Goal: Task Accomplishment & Management: Complete application form

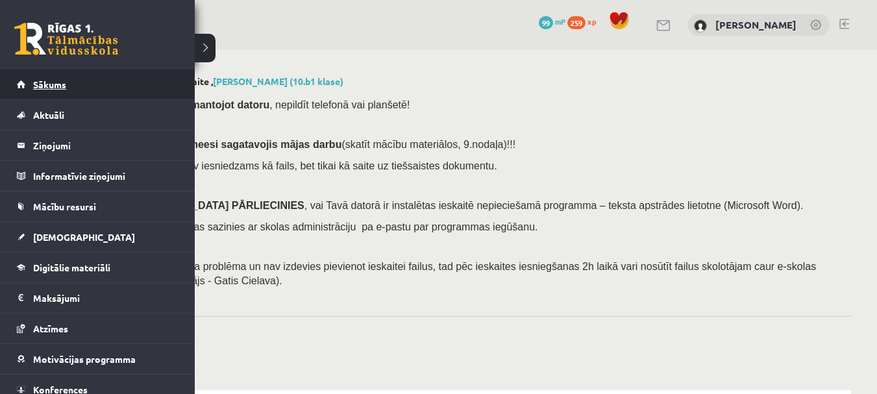
click at [55, 87] on span "Sākums" at bounding box center [49, 85] width 33 height 12
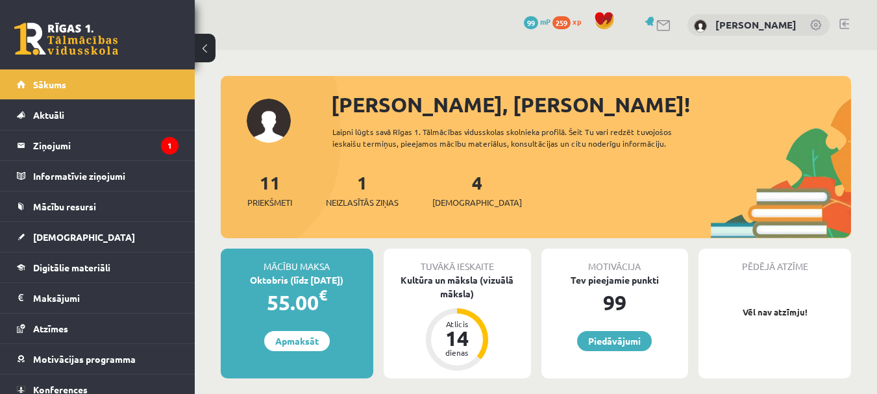
scroll to position [65, 0]
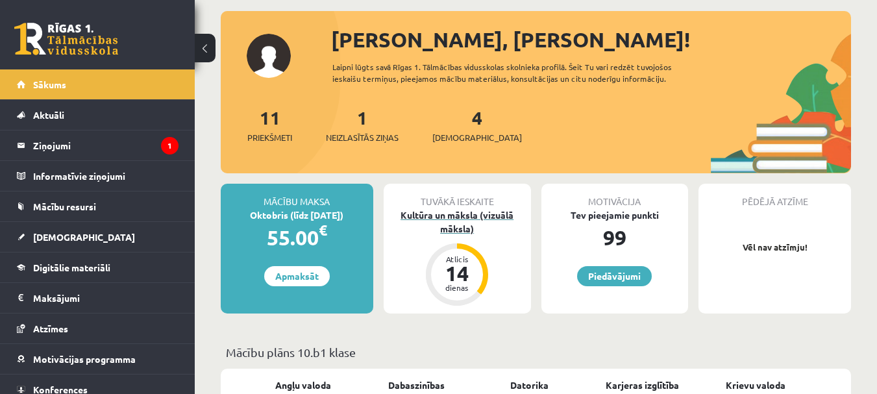
click at [471, 227] on div "Kultūra un māksla (vizuālā māksla)" at bounding box center [457, 221] width 147 height 27
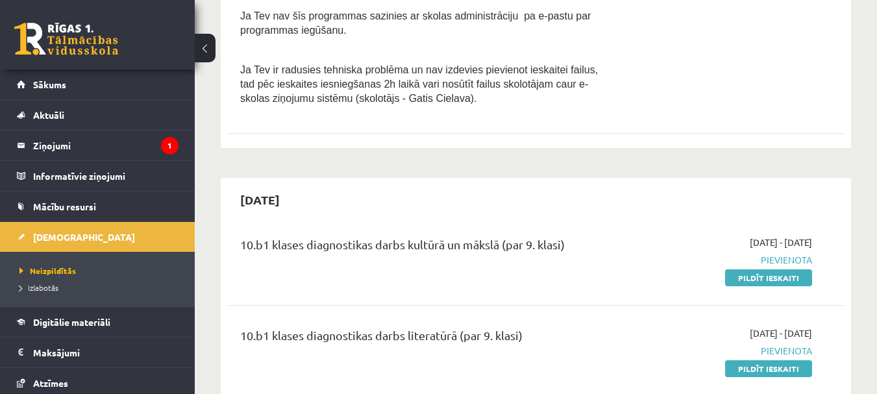
scroll to position [390, 0]
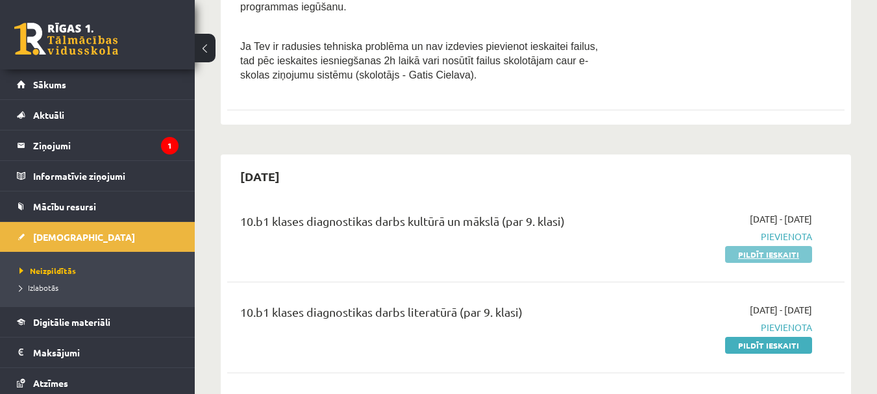
click at [749, 256] on link "Pildīt ieskaiti" at bounding box center [768, 254] width 87 height 17
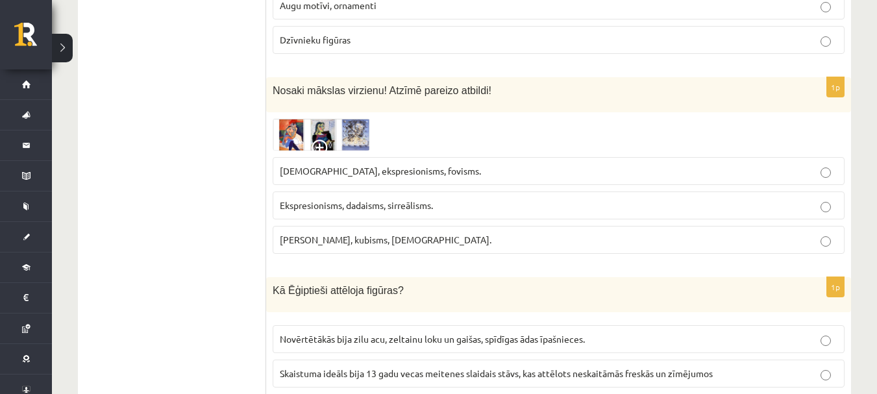
scroll to position [714, 0]
click at [351, 131] on img at bounding box center [321, 134] width 97 height 32
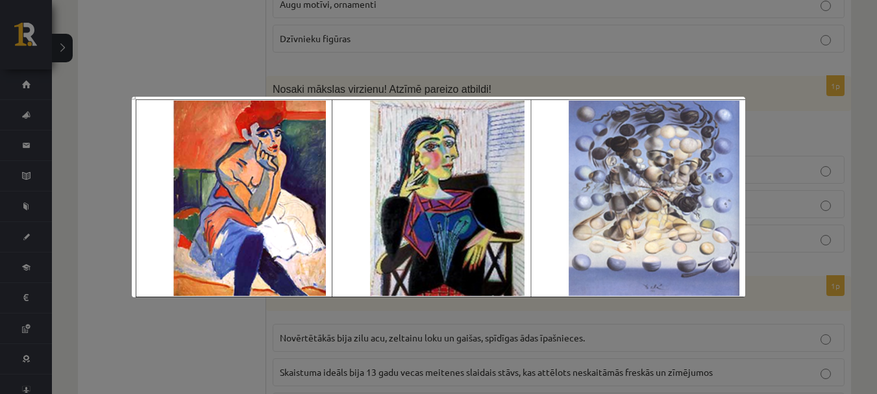
click at [480, 40] on div at bounding box center [438, 197] width 877 height 394
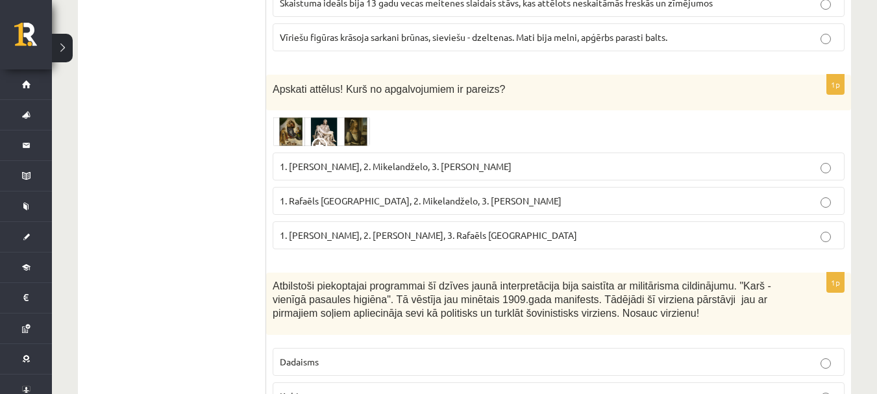
scroll to position [1104, 0]
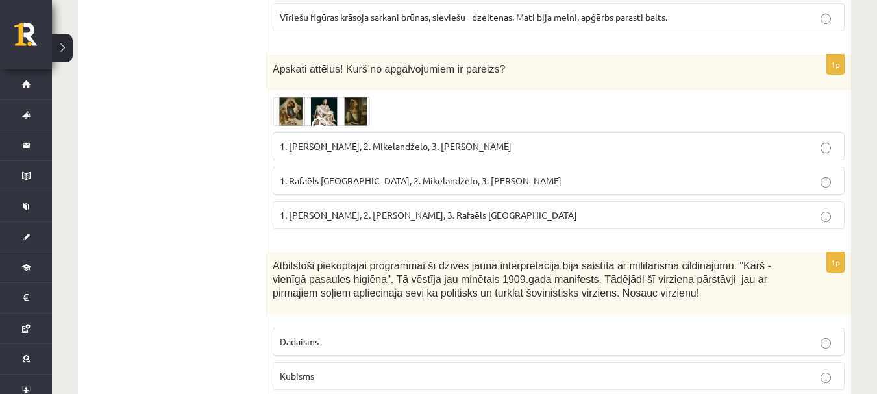
click at [340, 116] on img at bounding box center [321, 112] width 97 height 30
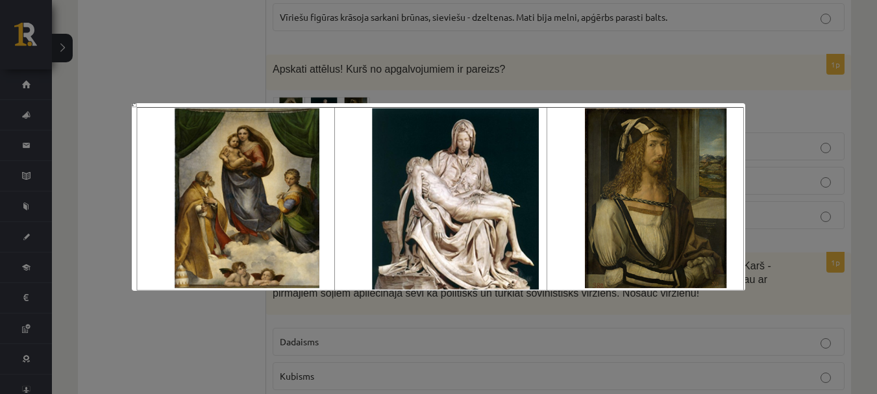
click at [427, 65] on div at bounding box center [438, 197] width 877 height 394
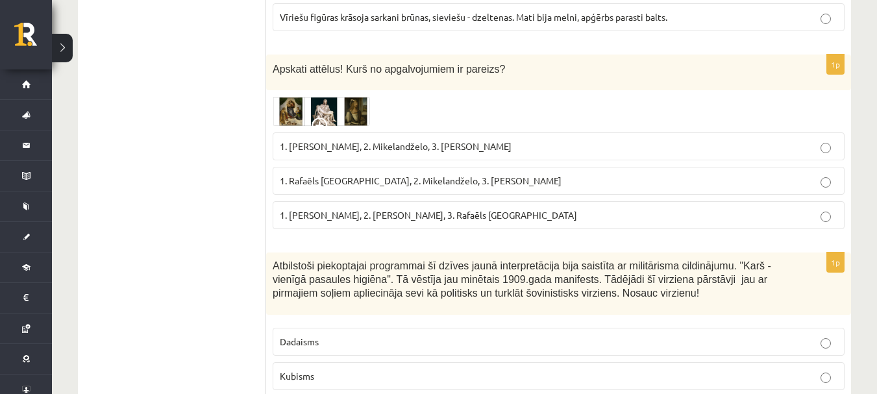
click at [286, 108] on img at bounding box center [321, 112] width 97 height 30
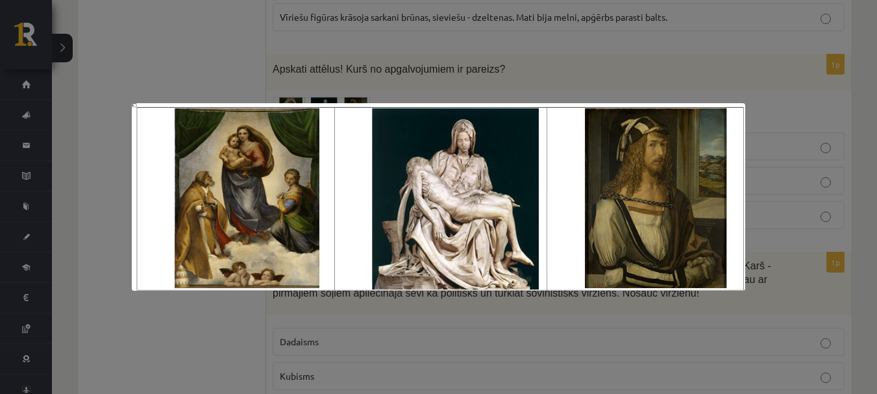
click at [350, 55] on div at bounding box center [438, 197] width 877 height 394
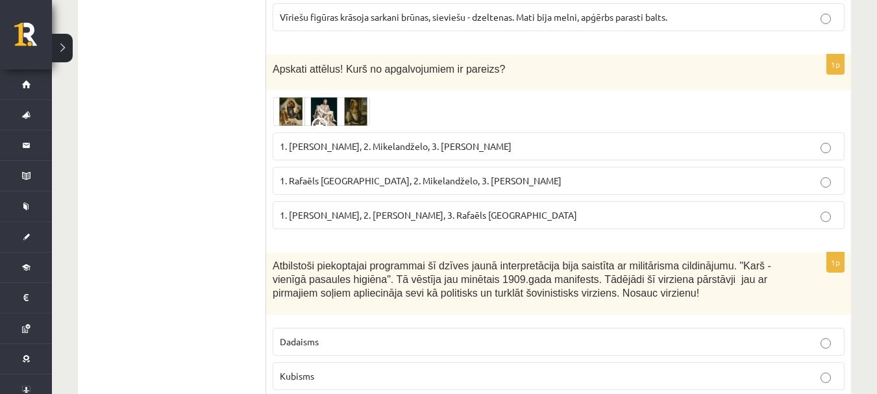
click at [321, 97] on img at bounding box center [321, 112] width 97 height 30
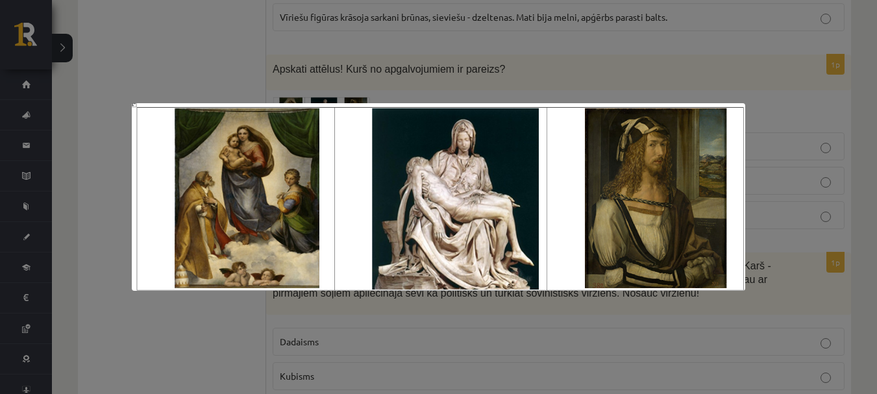
click at [373, 47] on div at bounding box center [438, 197] width 877 height 394
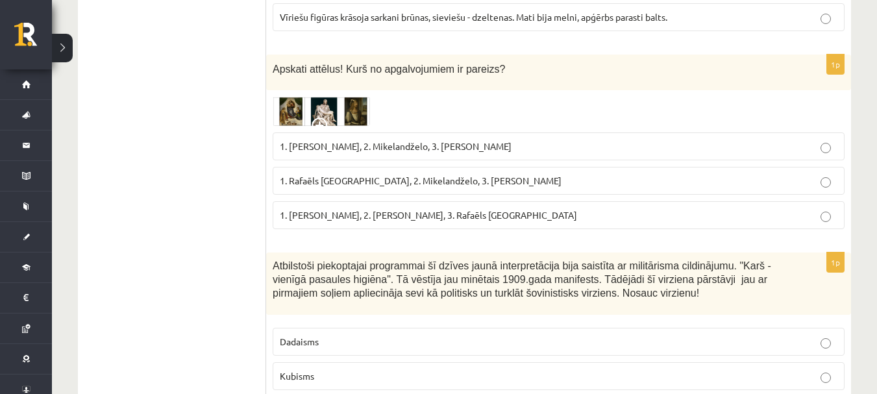
click at [367, 134] on label "1. Leonardo da Vinči, 2. Mikelandželo, 3. Albrehts Dīrers" at bounding box center [559, 146] width 572 height 28
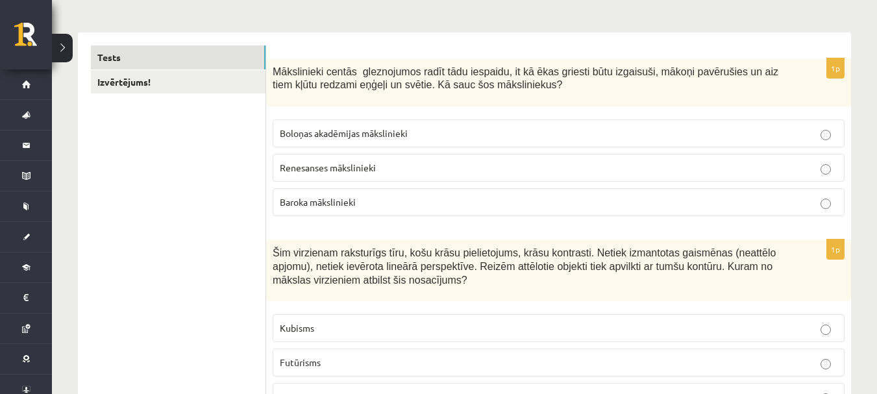
scroll to position [195, 0]
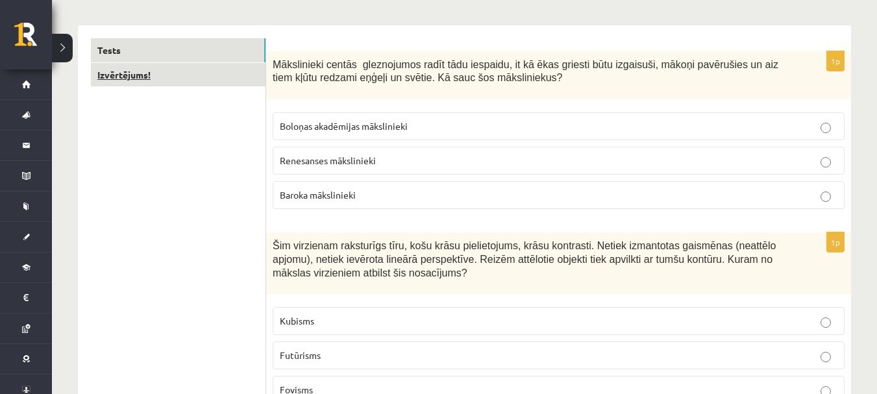
click at [207, 80] on link "Izvērtējums!" at bounding box center [178, 75] width 175 height 24
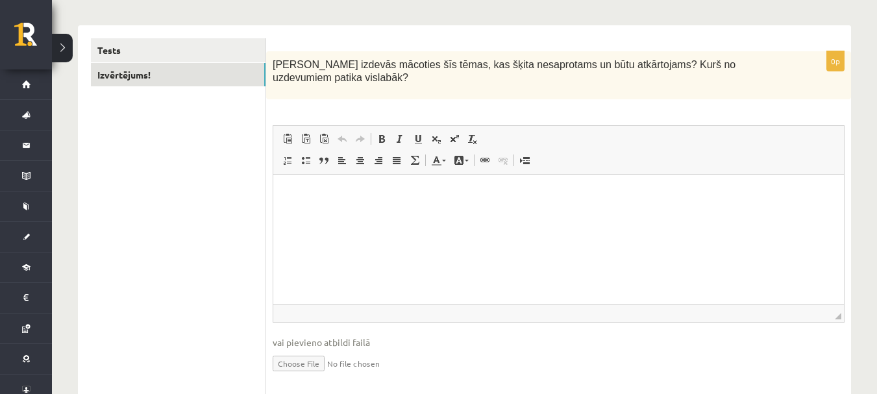
scroll to position [0, 0]
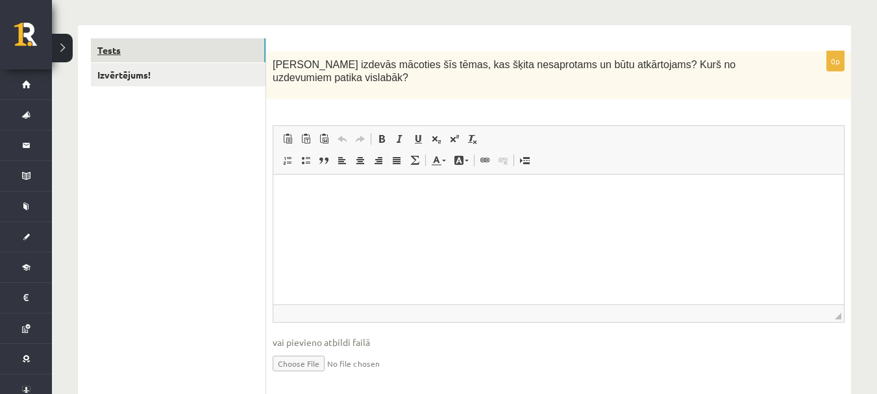
click at [225, 44] on link "Tests" at bounding box center [178, 50] width 175 height 24
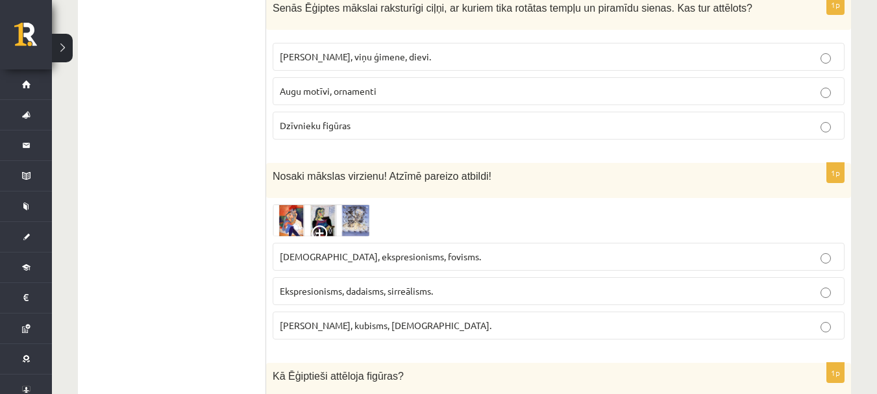
scroll to position [692, 0]
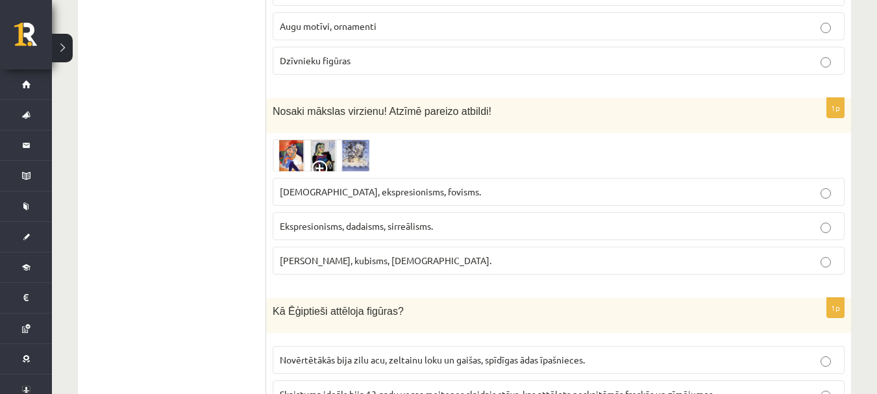
click at [287, 155] on img at bounding box center [321, 156] width 97 height 32
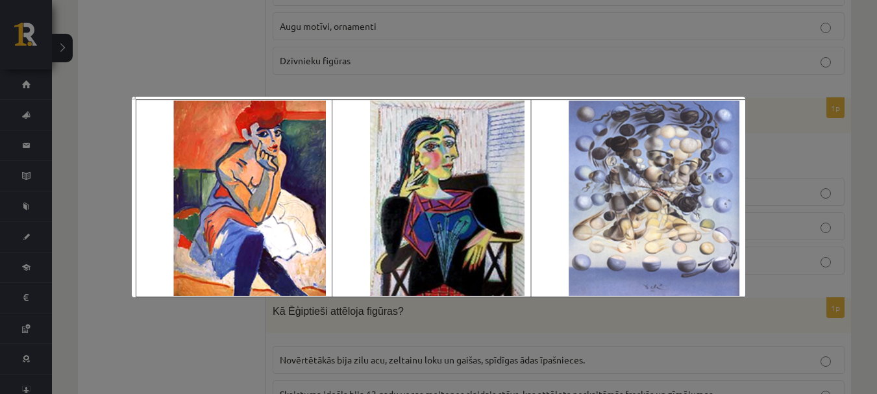
click at [354, 62] on div at bounding box center [438, 197] width 877 height 394
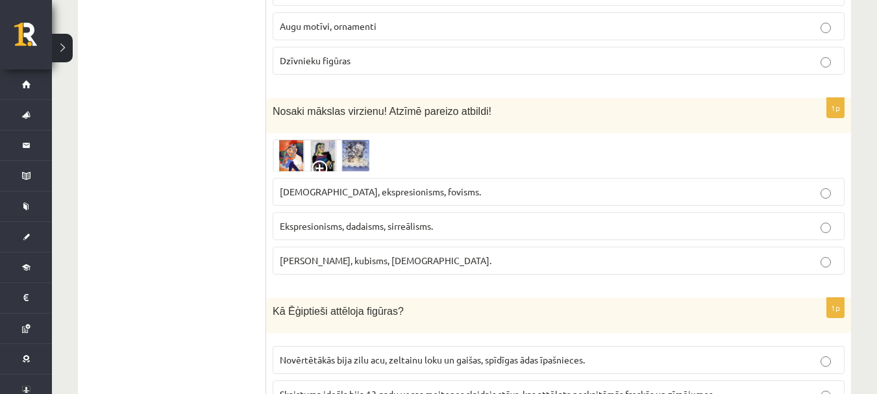
click at [357, 163] on img at bounding box center [321, 156] width 97 height 32
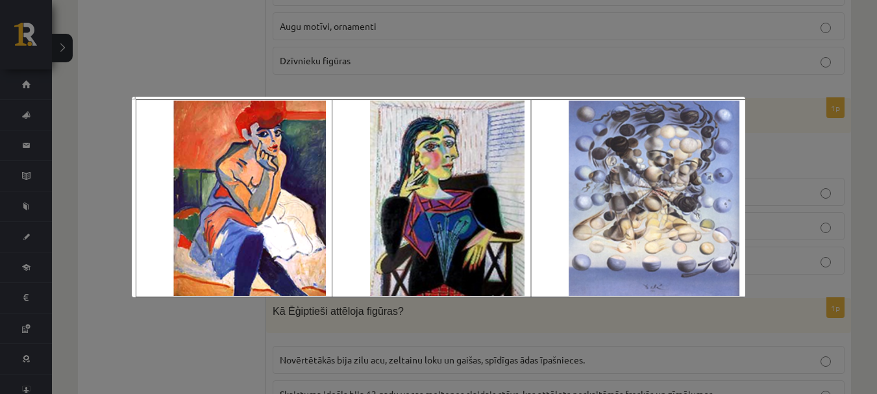
click at [512, 47] on div at bounding box center [438, 197] width 877 height 394
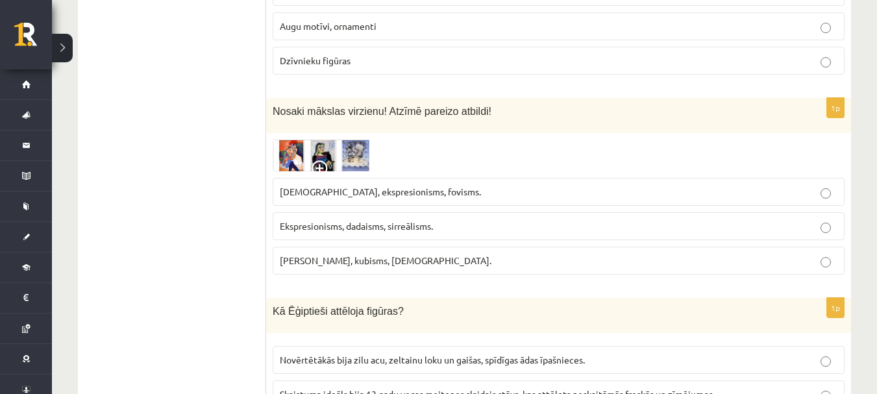
click at [404, 234] on label "Ekspresionisms, dadaisms, sirreālisms." at bounding box center [559, 226] width 572 height 28
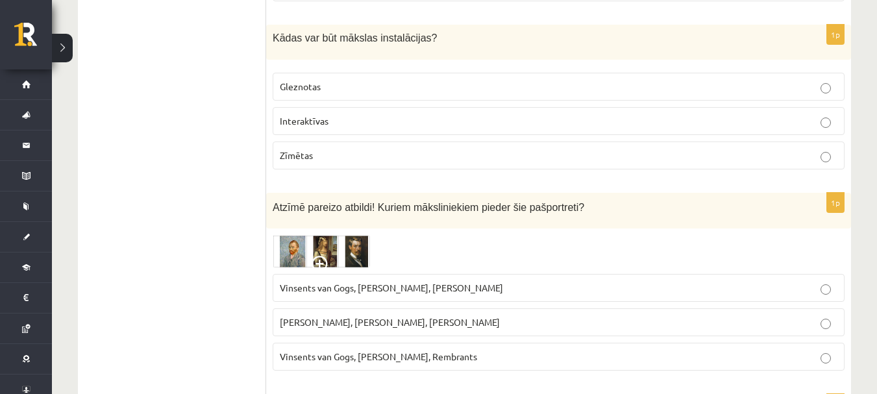
scroll to position [1731, 0]
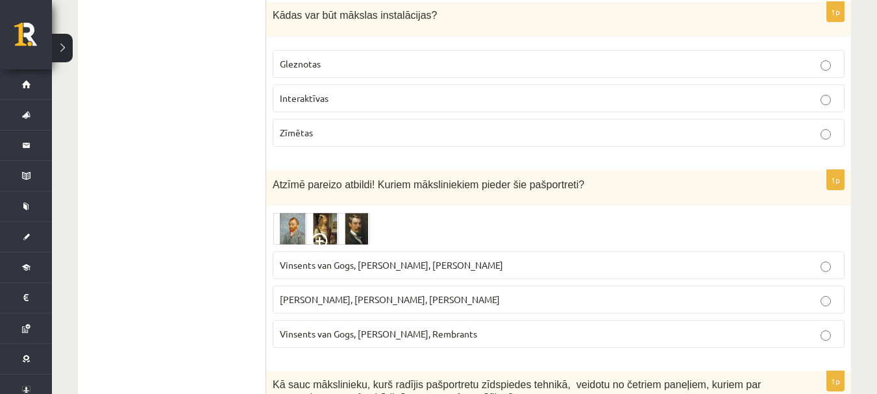
click at [338, 231] on img at bounding box center [321, 228] width 97 height 32
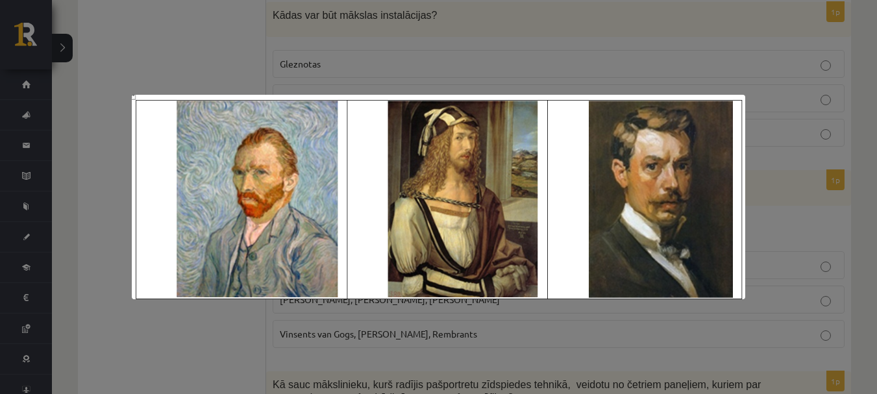
click at [391, 49] on div at bounding box center [438, 197] width 877 height 394
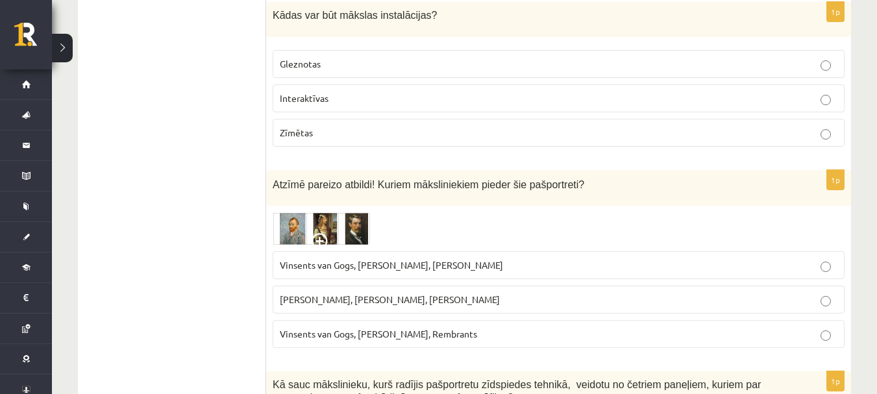
scroll to position [1796, 0]
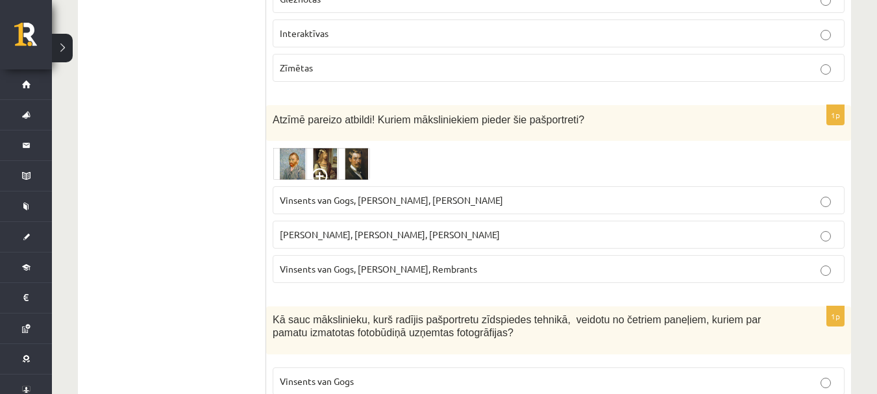
click at [321, 161] on img at bounding box center [321, 163] width 97 height 32
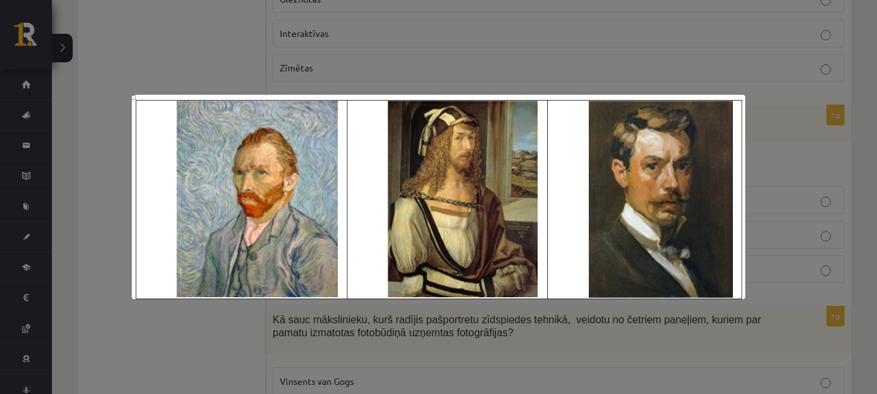
click at [448, 61] on div at bounding box center [438, 197] width 877 height 394
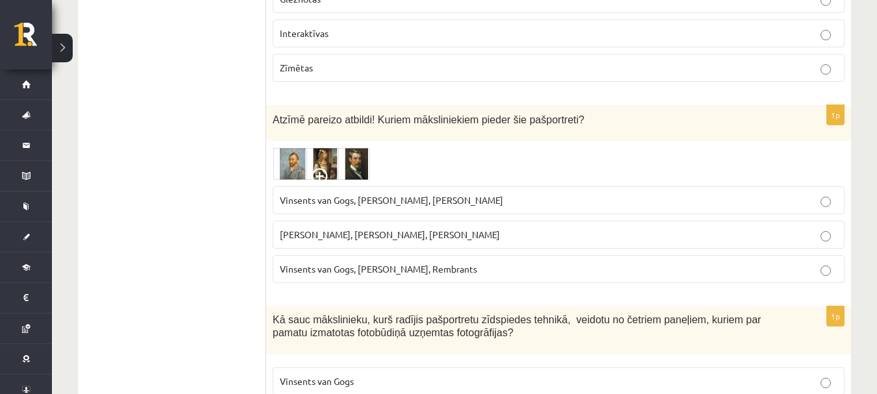
click at [411, 236] on span "Pablo Pikaso, Leonardo da Vinči, Miervaldis Polis" at bounding box center [390, 235] width 220 height 12
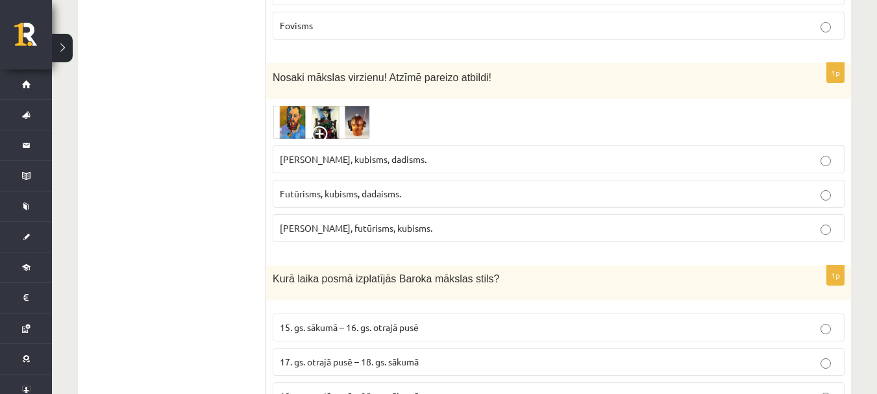
scroll to position [3614, 0]
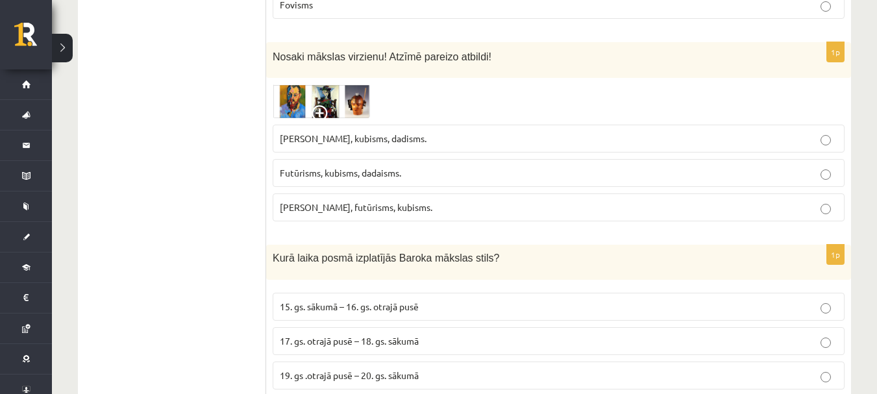
click at [357, 91] on img at bounding box center [321, 101] width 97 height 34
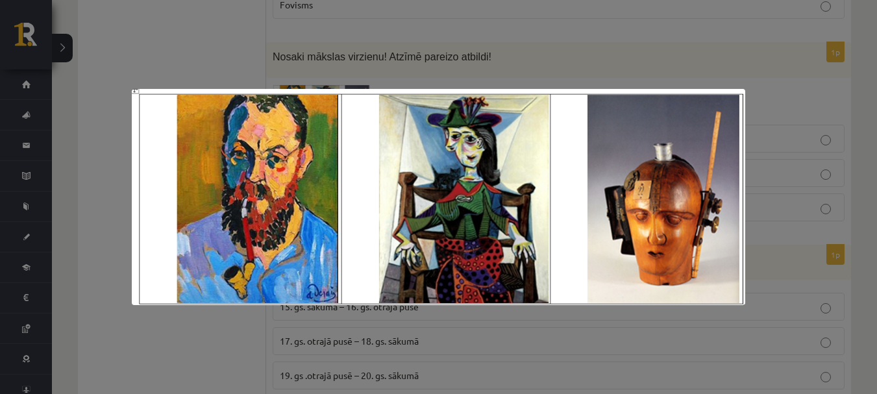
click at [413, 18] on div at bounding box center [438, 197] width 877 height 394
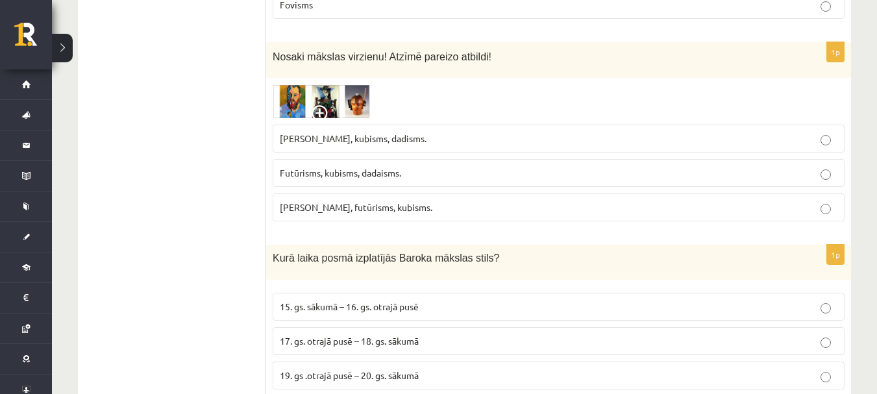
click at [289, 86] on img at bounding box center [321, 101] width 97 height 34
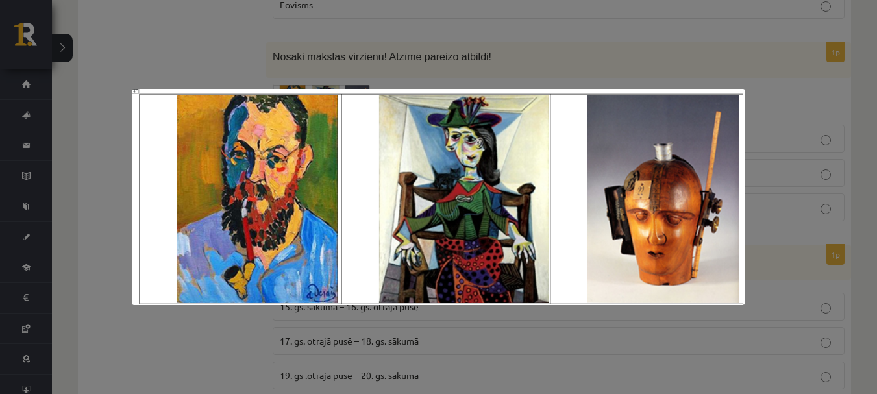
drag, startPoint x: 454, startPoint y: 19, endPoint x: 471, endPoint y: 91, distance: 73.9
click at [456, 31] on div at bounding box center [438, 197] width 877 height 394
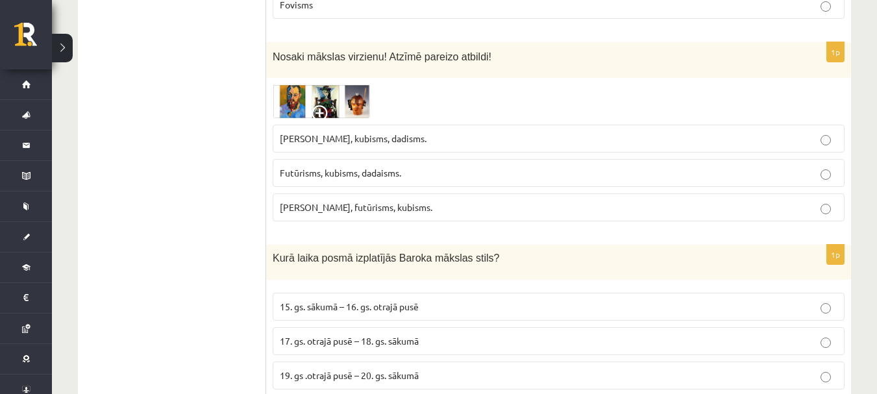
click at [405, 193] on label "Fovisms, futūrisms, kubisms." at bounding box center [559, 207] width 572 height 28
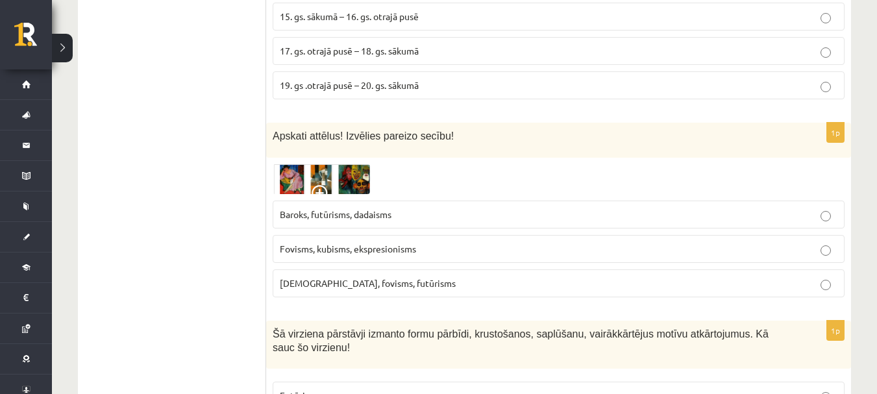
scroll to position [3938, 0]
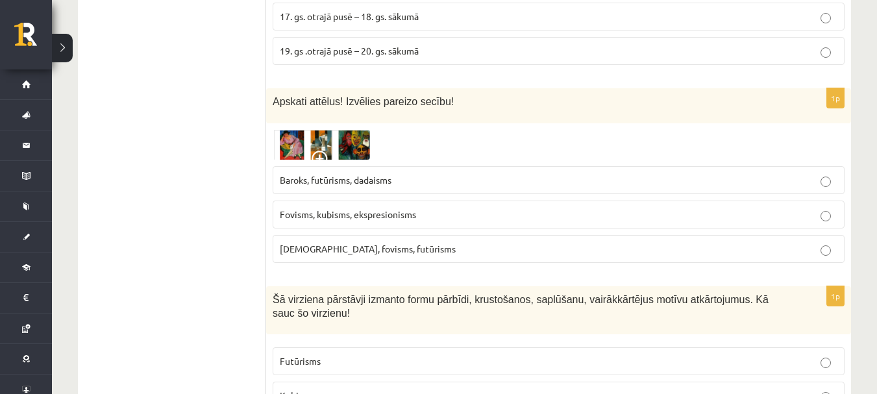
click at [323, 130] on img at bounding box center [321, 145] width 97 height 30
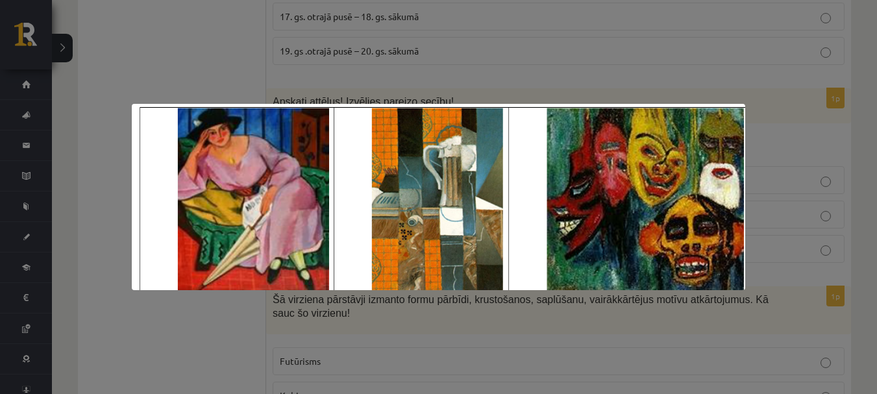
click at [362, 63] on div at bounding box center [438, 197] width 877 height 394
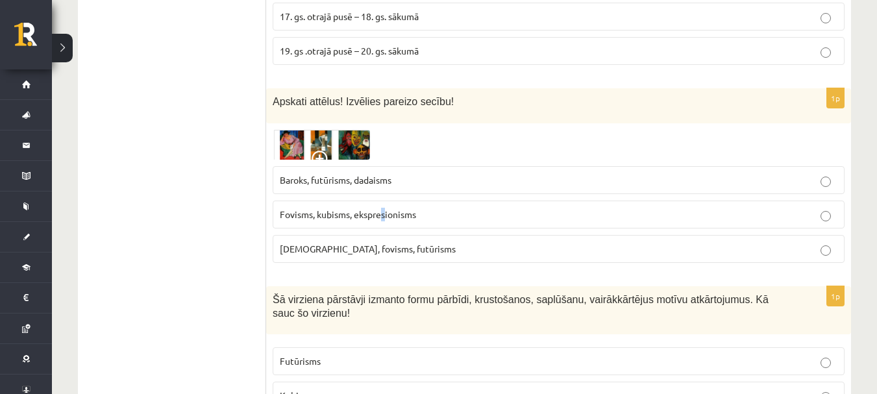
click at [384, 208] on span "Fovisms, kubisms, ekspresionisms" at bounding box center [348, 214] width 136 height 12
click at [438, 235] on label "Kubisms, fovisms, futūrisms" at bounding box center [559, 249] width 572 height 28
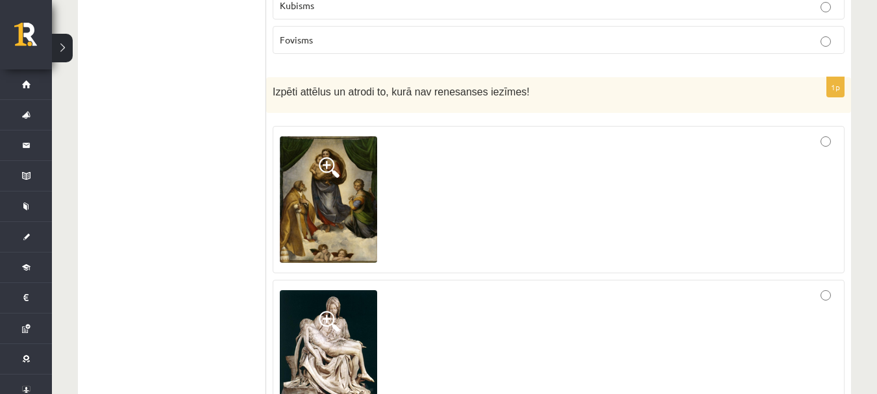
scroll to position [4328, 0]
drag, startPoint x: 421, startPoint y: 79, endPoint x: 504, endPoint y: 73, distance: 83.3
click at [504, 87] on span "Izpēti attēlus un atrodi to, kurā nav renesanses iezīmes!" at bounding box center [401, 92] width 257 height 11
copy span "renesanses iezīmes"
drag, startPoint x: 173, startPoint y: 170, endPoint x: 168, endPoint y: 177, distance: 8.7
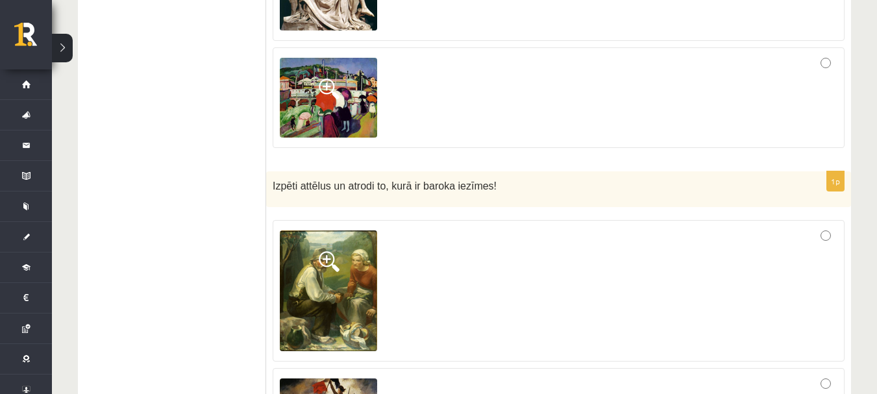
scroll to position [4718, 0]
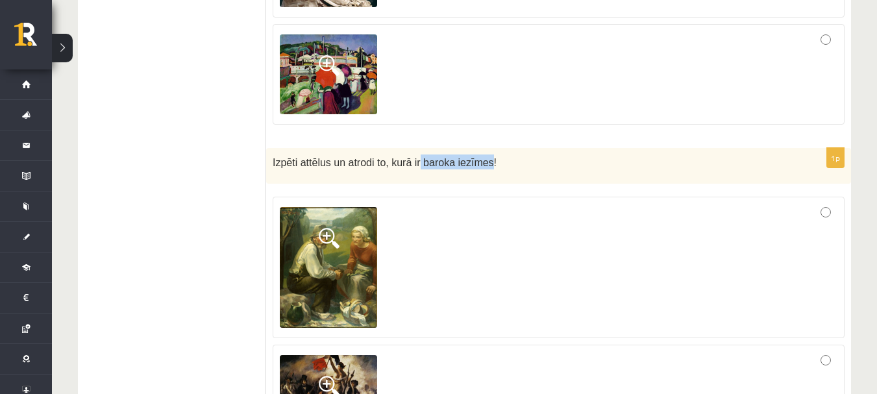
drag, startPoint x: 408, startPoint y: 150, endPoint x: 473, endPoint y: 158, distance: 65.5
click at [473, 158] on div "Izpēti attēlus un atrodi to, kurā ir baroka iezīmes!" at bounding box center [558, 166] width 585 height 36
copy span "baroka iezīmes"
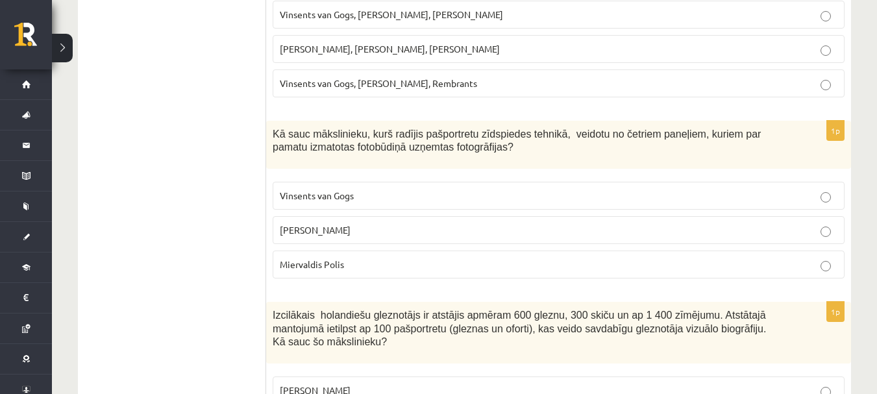
scroll to position [2013, 0]
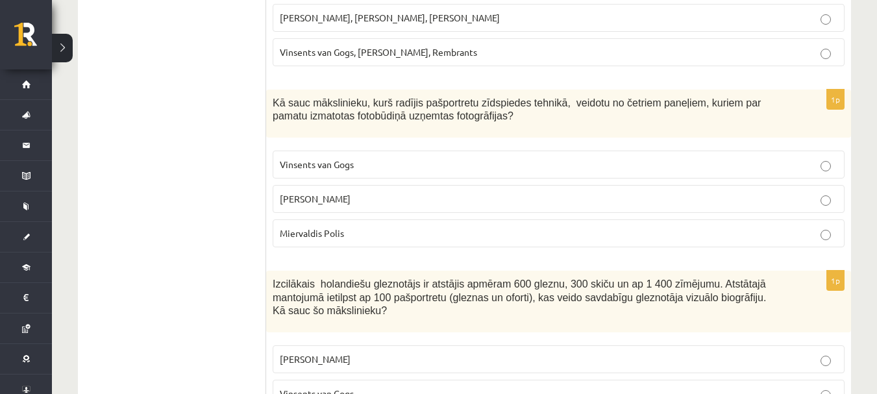
click at [349, 192] on label "Endijs Vorhols" at bounding box center [559, 199] width 572 height 28
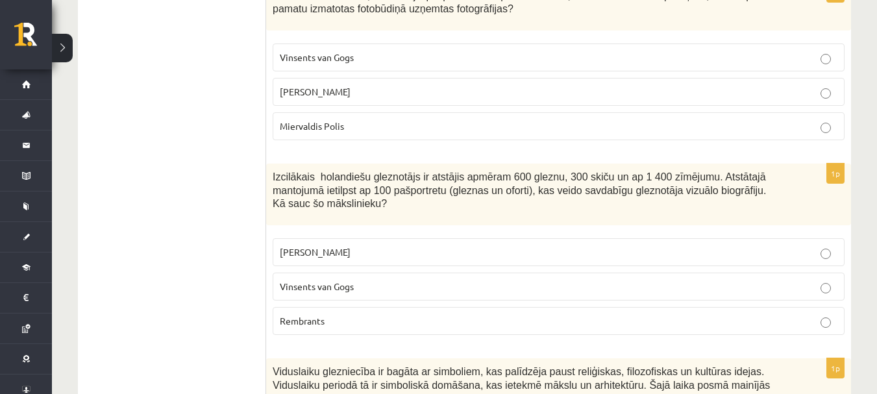
scroll to position [2143, 0]
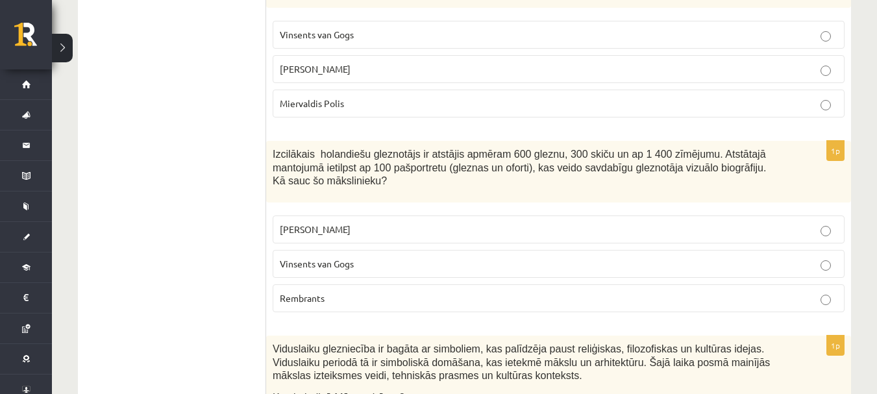
click at [334, 292] on p "Rembrants" at bounding box center [559, 299] width 558 height 14
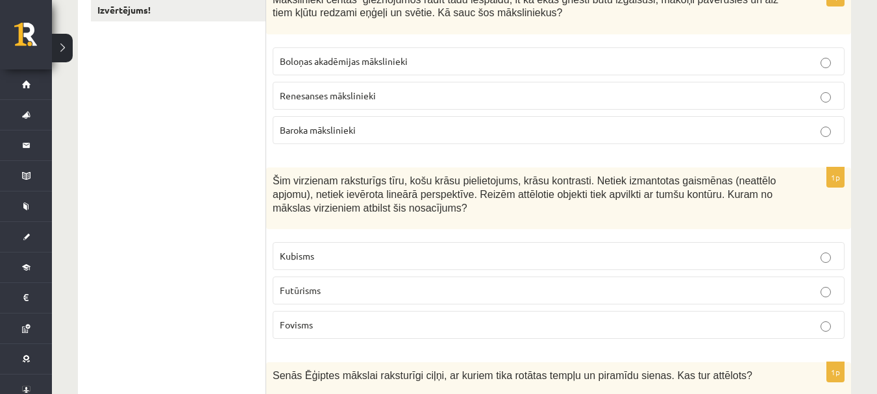
scroll to position [195, 0]
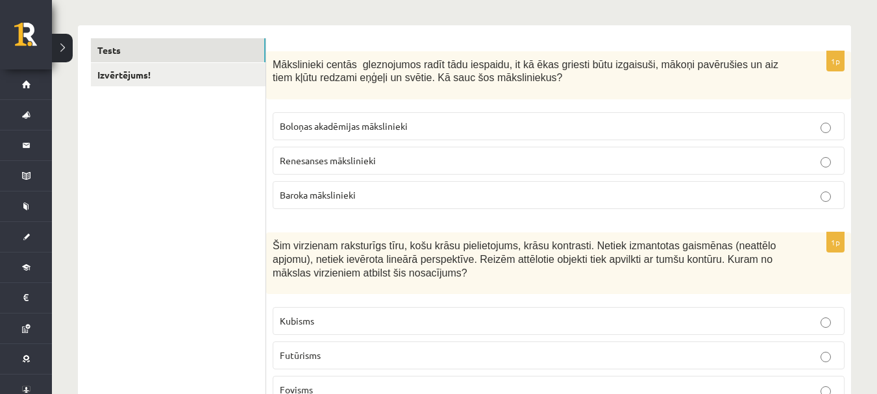
click at [377, 196] on p "Baroka mākslinieki" at bounding box center [559, 195] width 558 height 14
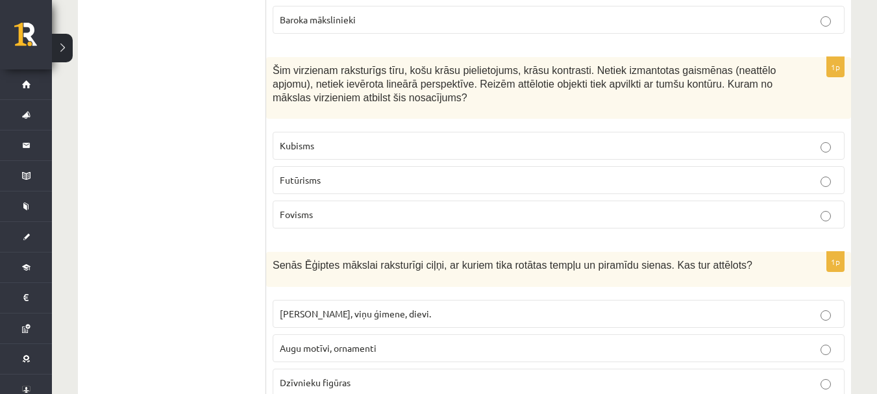
scroll to position [390, 0]
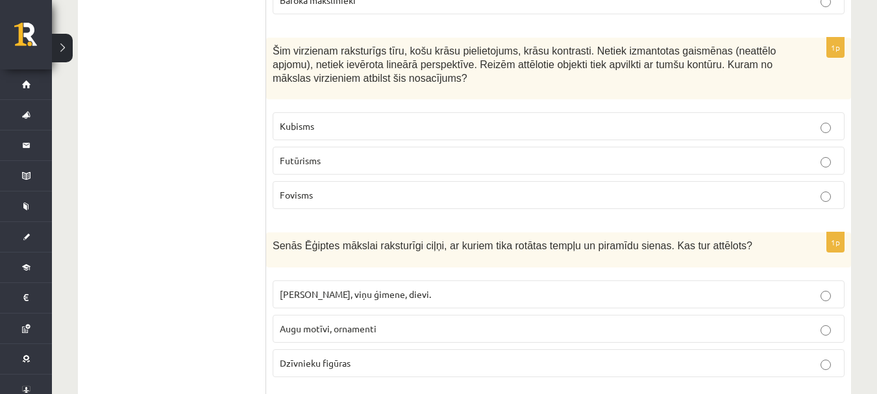
click at [378, 197] on p "Fovisms" at bounding box center [559, 195] width 558 height 14
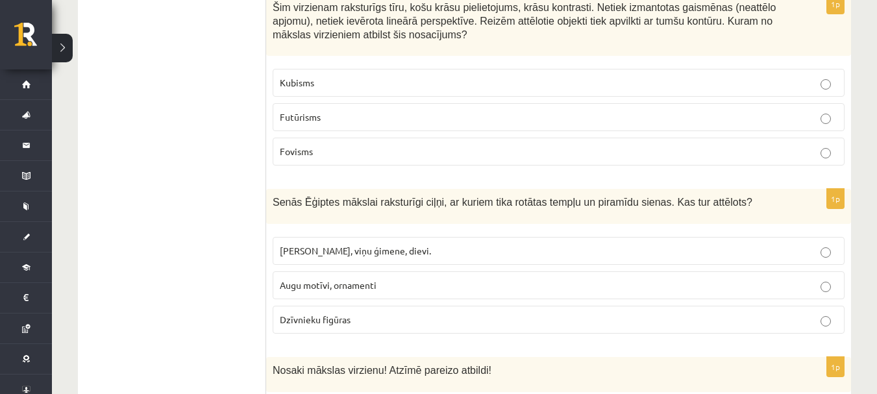
scroll to position [454, 0]
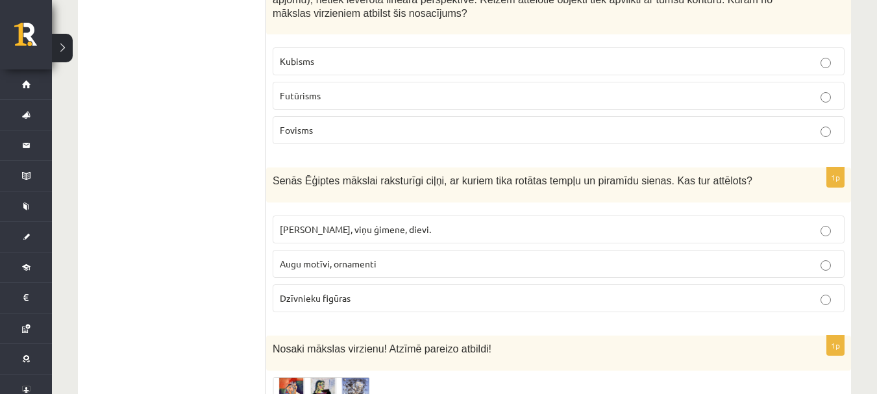
click at [365, 267] on span "Augu motīvi, ornamenti" at bounding box center [328, 264] width 97 height 12
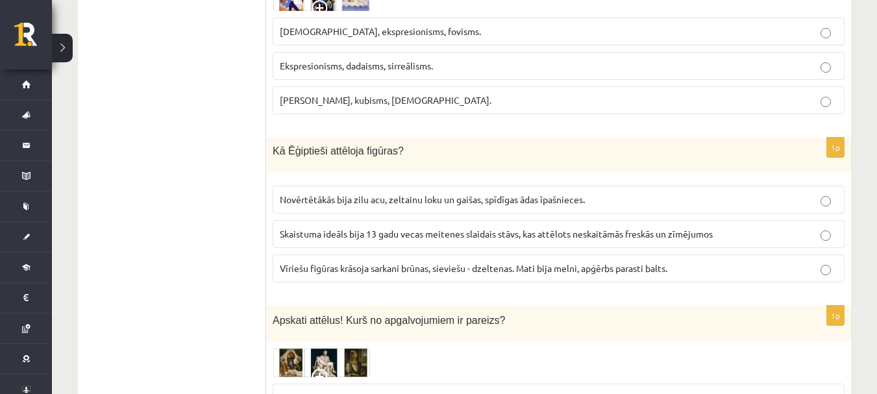
scroll to position [909, 0]
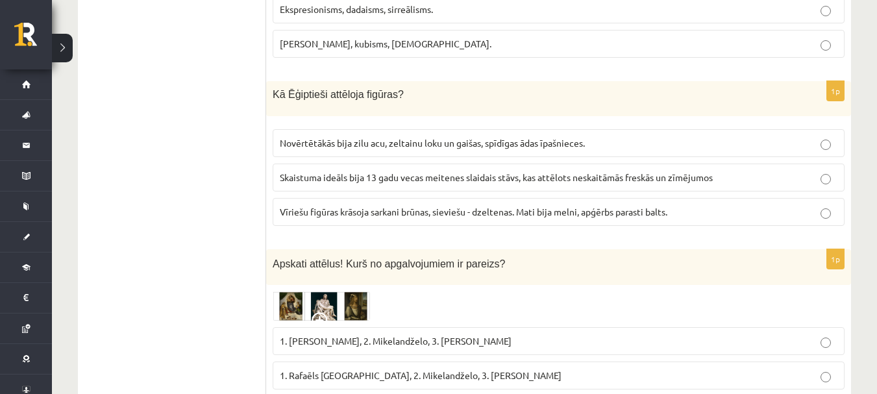
click at [324, 204] on label "Vīriešu figūras krāsoja sarkani brūnas, sieviešu - dzeltenas. Mati bija melni, …" at bounding box center [559, 212] width 572 height 28
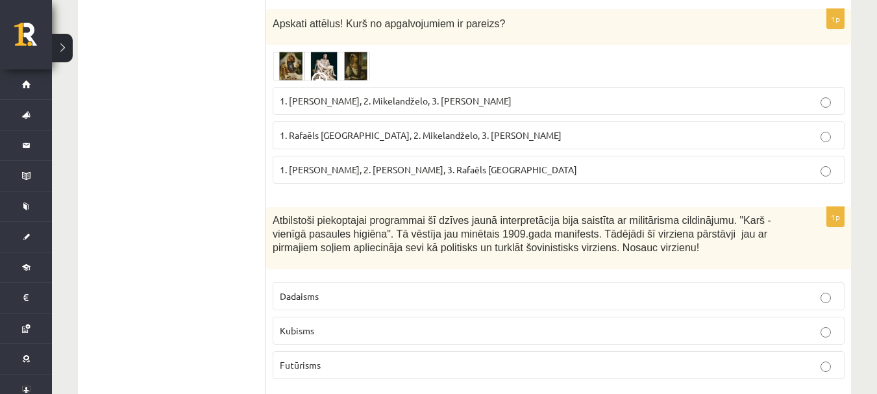
scroll to position [1169, 0]
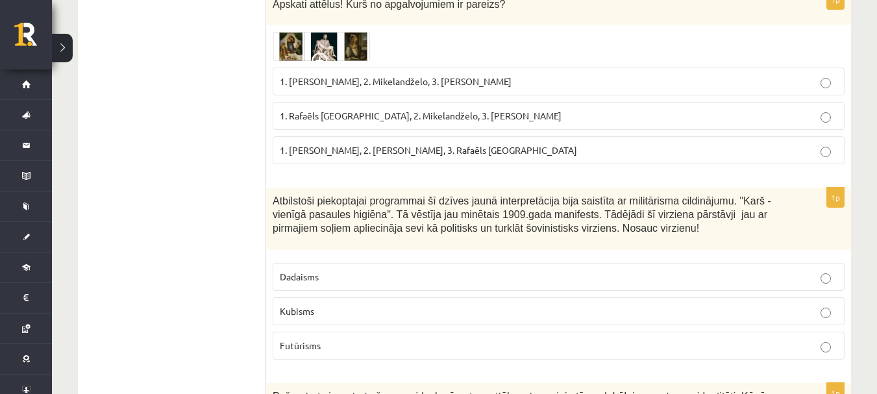
click at [299, 353] on label "Futūrisms" at bounding box center [559, 346] width 572 height 28
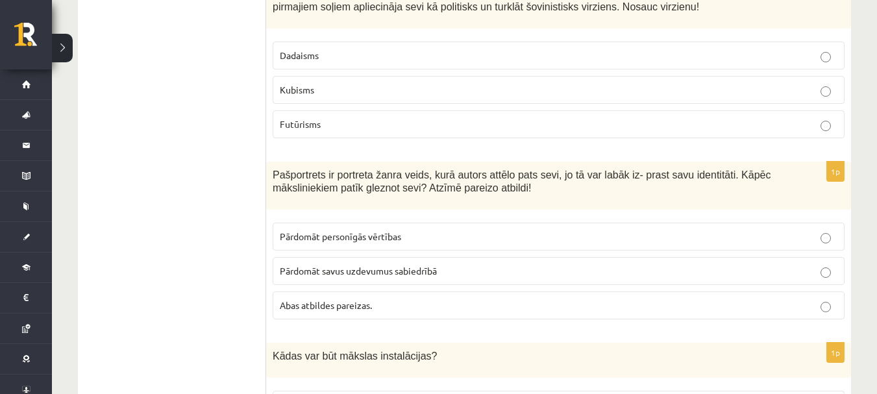
scroll to position [1428, 0]
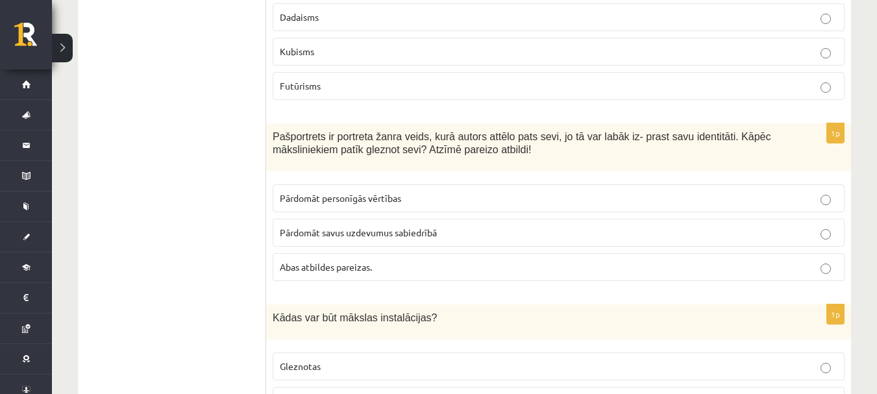
click at [352, 242] on label "Pārdomāt savus uzdevumus sabiedrībā" at bounding box center [559, 233] width 572 height 28
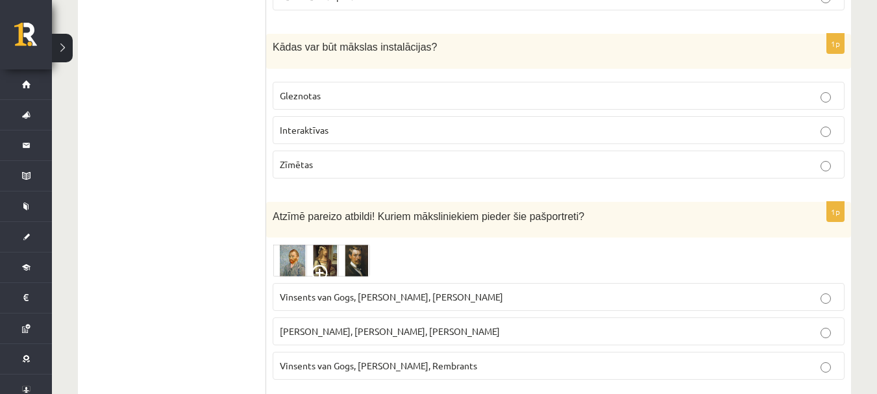
scroll to position [1688, 0]
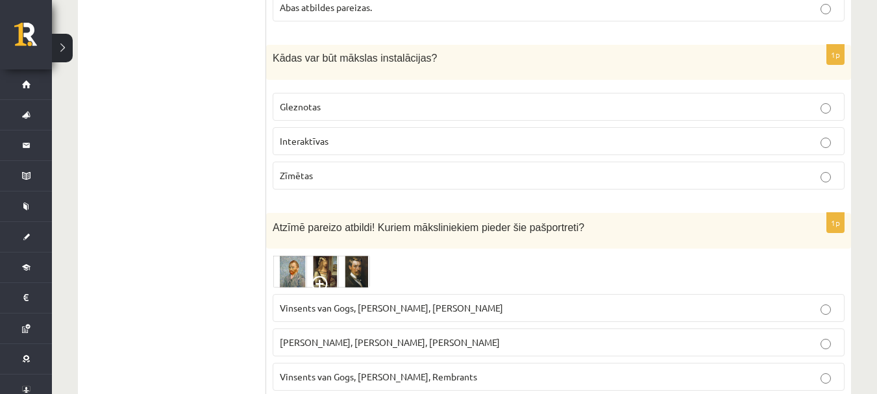
click at [318, 141] on span "Interaktīvas" at bounding box center [304, 141] width 49 height 12
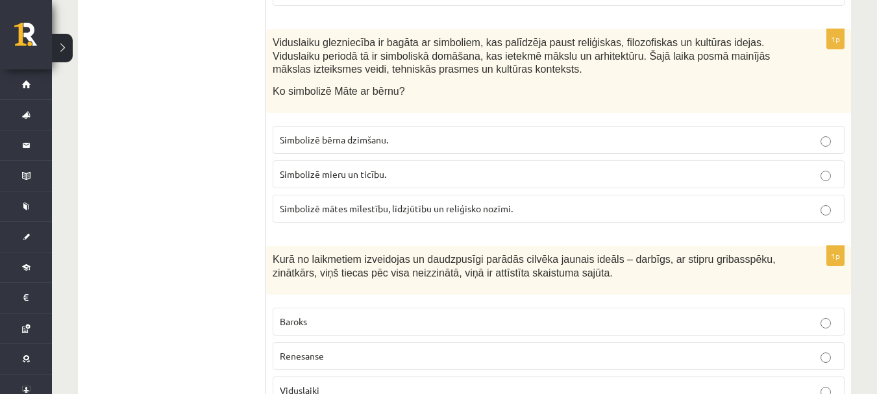
scroll to position [2467, 0]
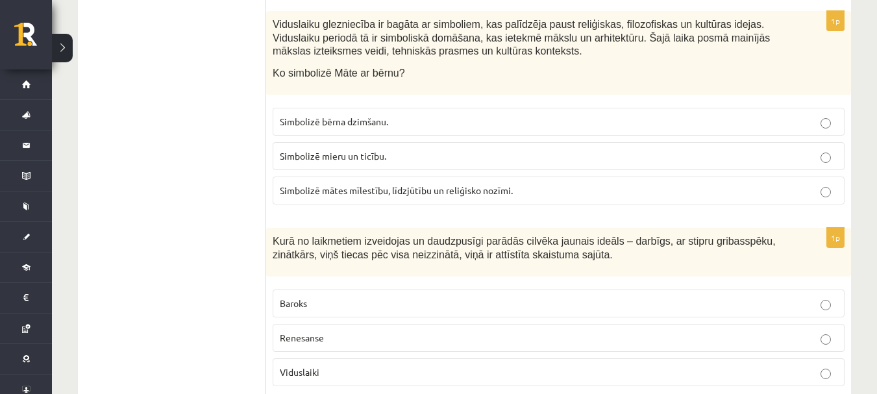
click at [448, 184] on span "Simbolizē mātes mīlestību, līdzjūtību un reliģisko nozīmi." at bounding box center [396, 190] width 233 height 12
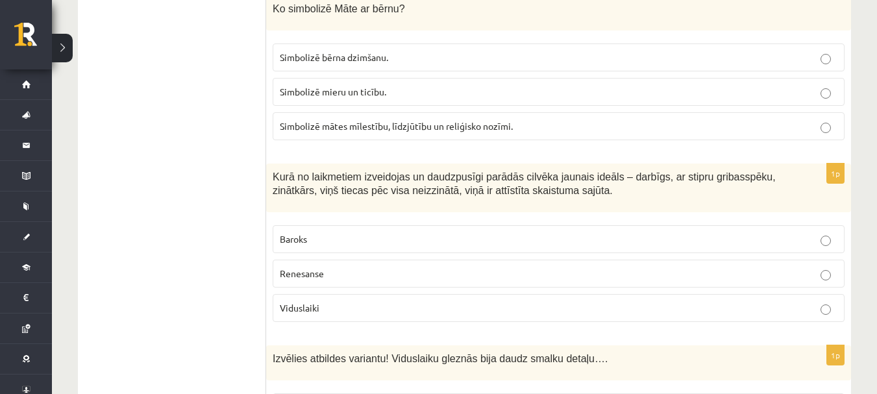
scroll to position [2532, 0]
click at [450, 269] on label "Renesanse" at bounding box center [559, 273] width 572 height 28
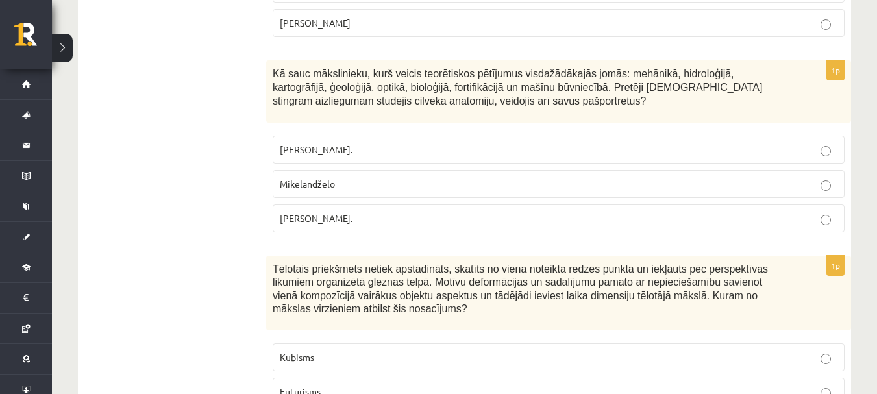
scroll to position [3178, 0]
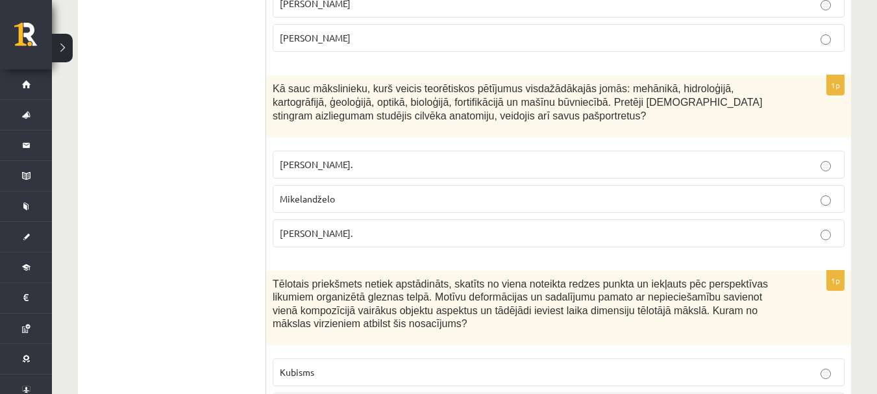
click at [449, 227] on p "Leonardo da Vinči." at bounding box center [559, 234] width 558 height 14
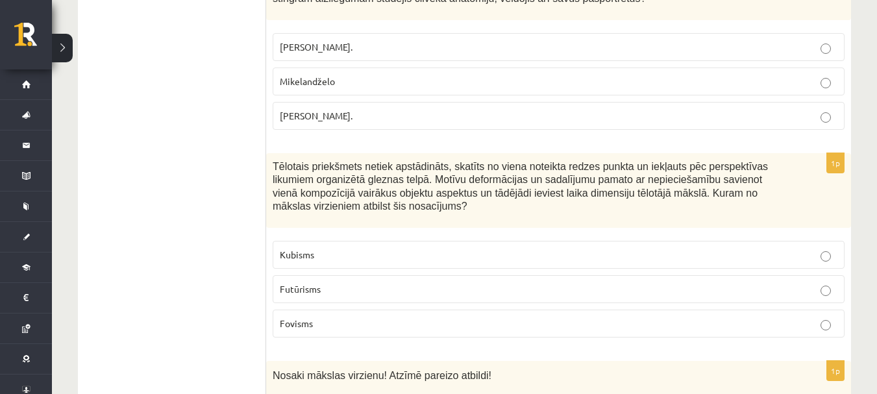
scroll to position [3307, 0]
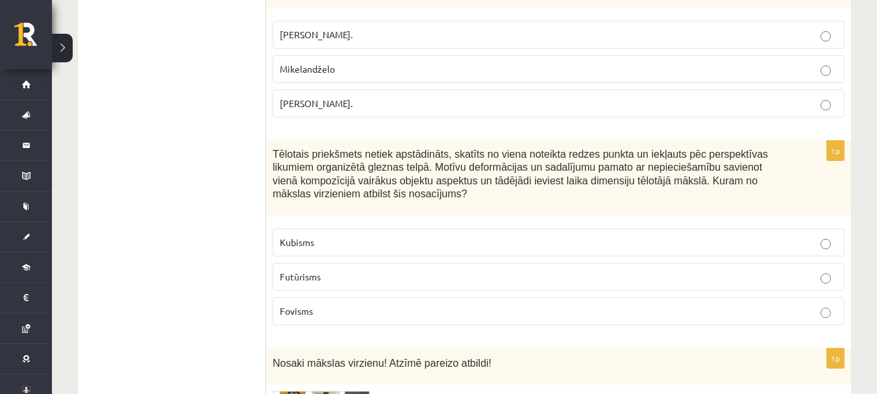
click at [362, 305] on p "Fovisms" at bounding box center [559, 312] width 558 height 14
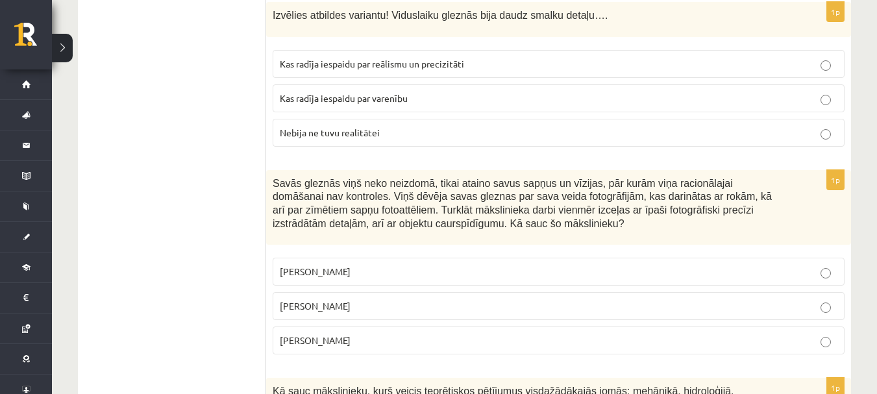
scroll to position [2853, 0]
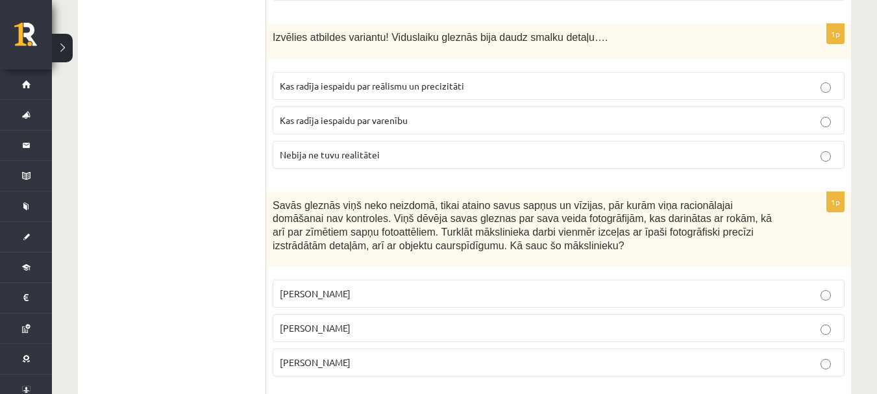
click at [339, 314] on label "Salvadors Dalī" at bounding box center [559, 328] width 572 height 28
click at [421, 80] on span "Kas radīja iespaidu par reālismu un precizitāti" at bounding box center [372, 86] width 184 height 12
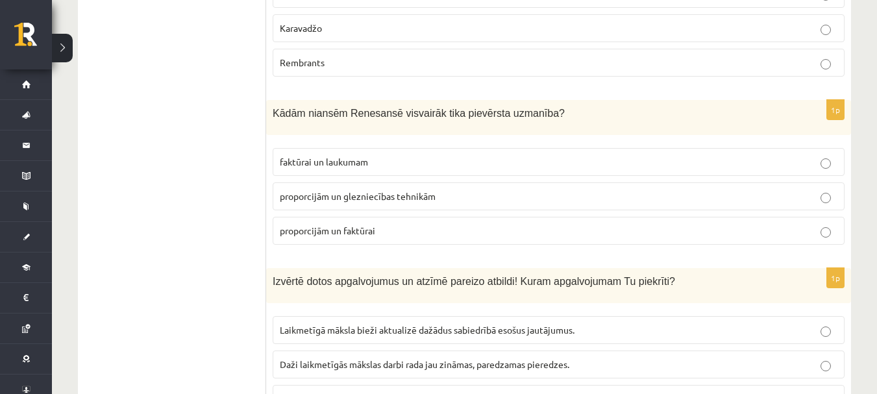
scroll to position [5969, 0]
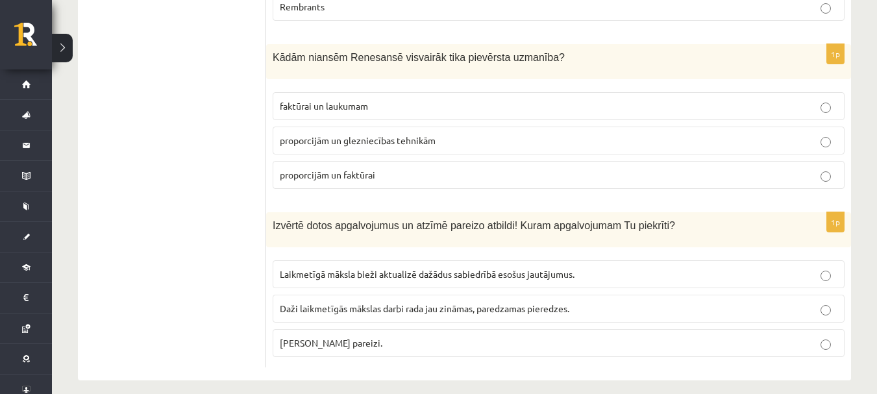
click at [419, 134] on span "proporcijām un glezniecības tehnikām" at bounding box center [358, 140] width 156 height 12
click at [376, 337] on span "Abi apgalvojumi pareizi." at bounding box center [331, 343] width 103 height 12
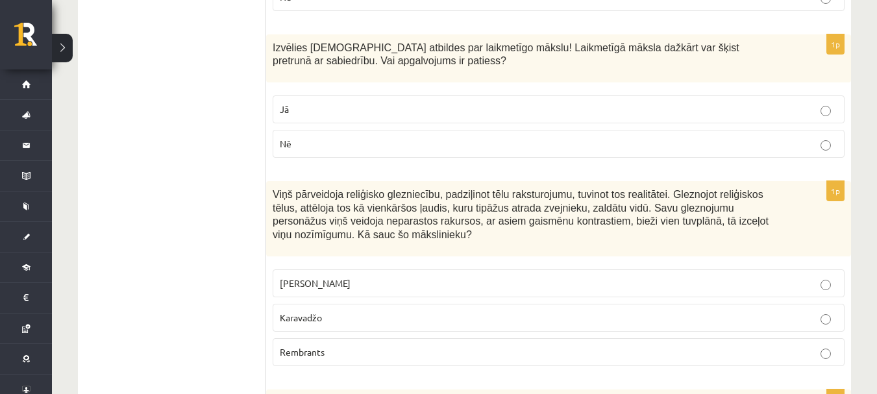
scroll to position [5645, 0]
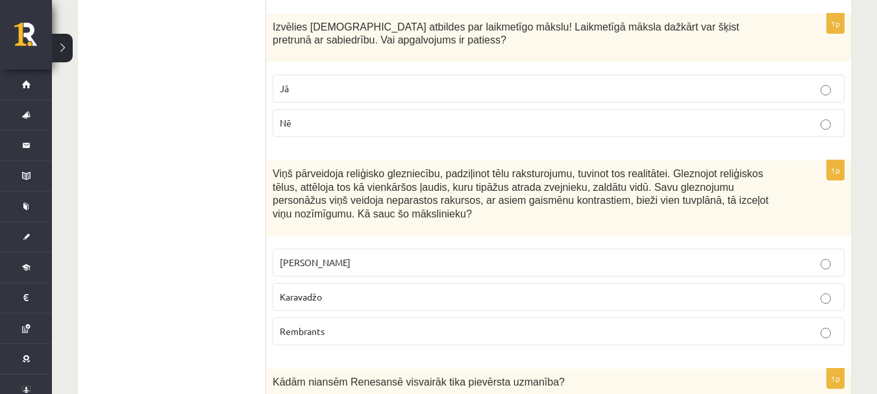
click at [534, 82] on p "Jā" at bounding box center [559, 89] width 558 height 14
click at [562, 290] on p "Karavadžo" at bounding box center [559, 297] width 558 height 14
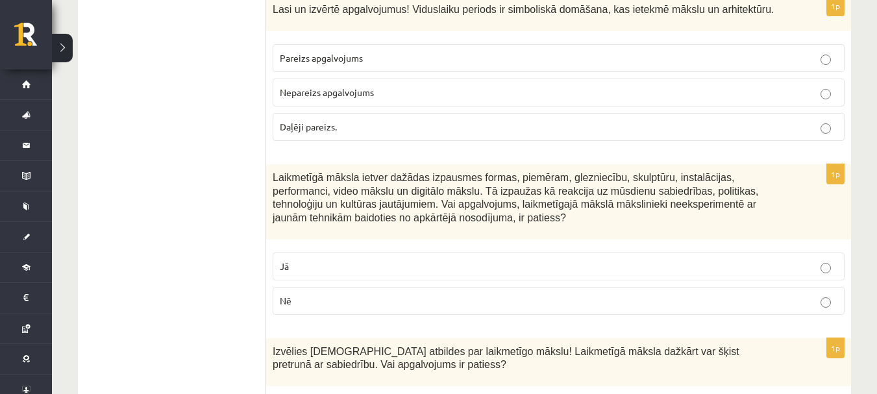
scroll to position [5255, 0]
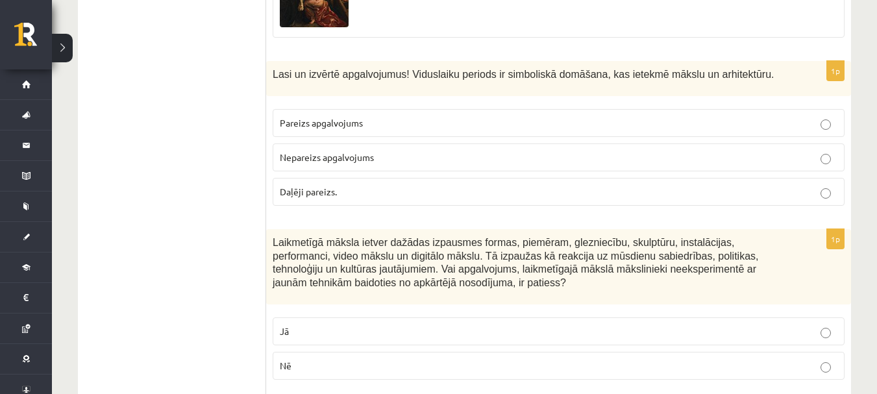
click at [646, 116] on p "Pareizs apgalvojums" at bounding box center [559, 123] width 558 height 14
click at [606, 352] on label "Nē" at bounding box center [559, 366] width 572 height 28
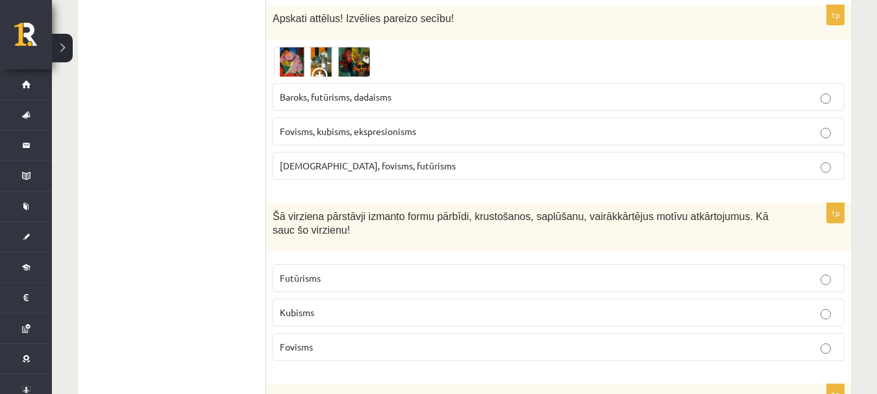
scroll to position [4087, 0]
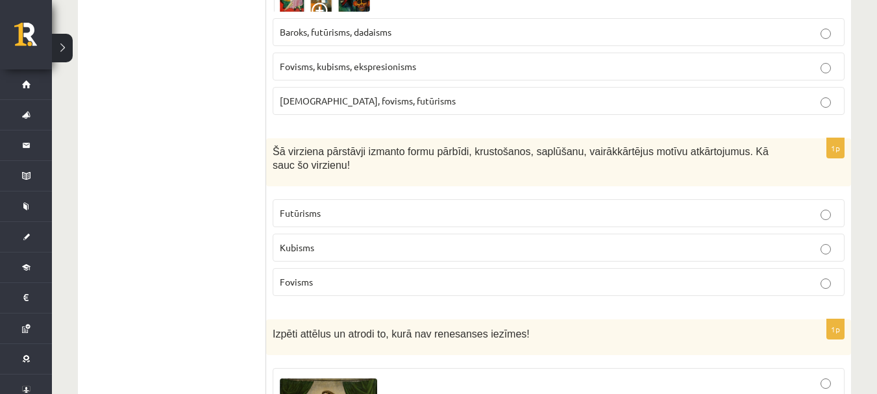
click at [562, 275] on p "Fovisms" at bounding box center [559, 282] width 558 height 14
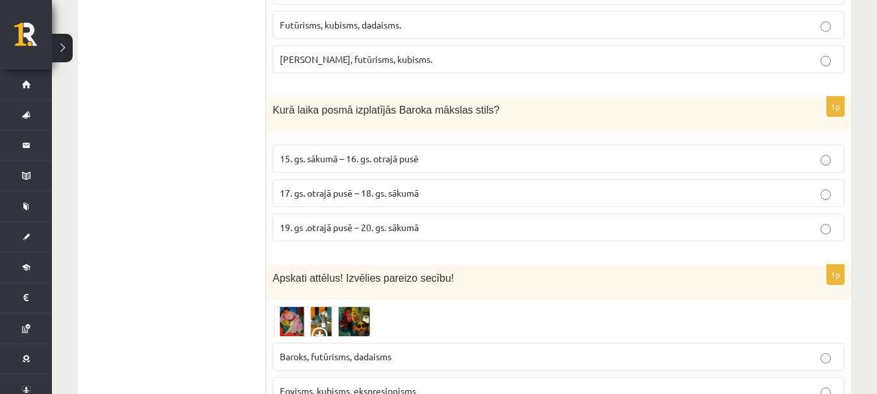
scroll to position [3697, 0]
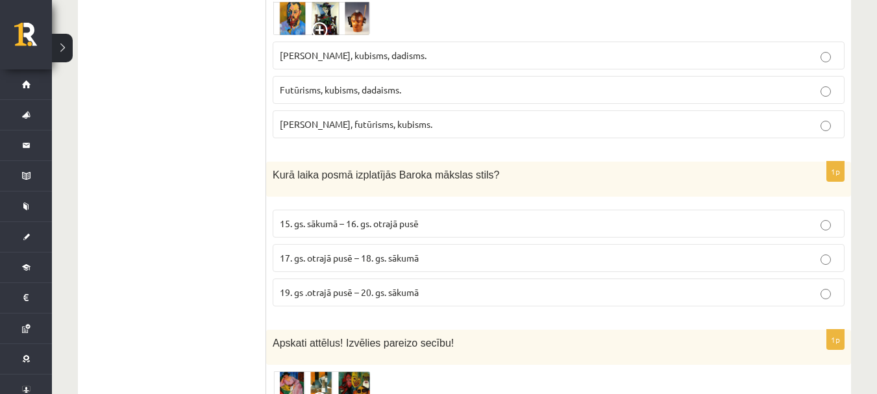
click at [557, 251] on p "17. gs. otrajā pusē – 18. gs. sākumā" at bounding box center [559, 258] width 558 height 14
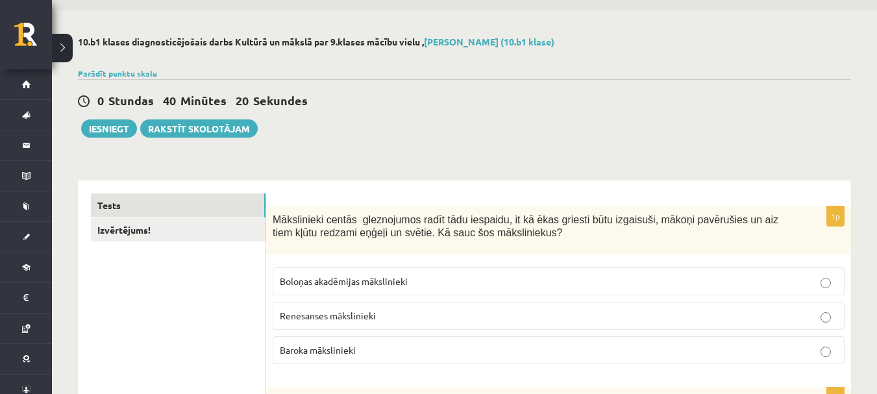
scroll to position [0, 0]
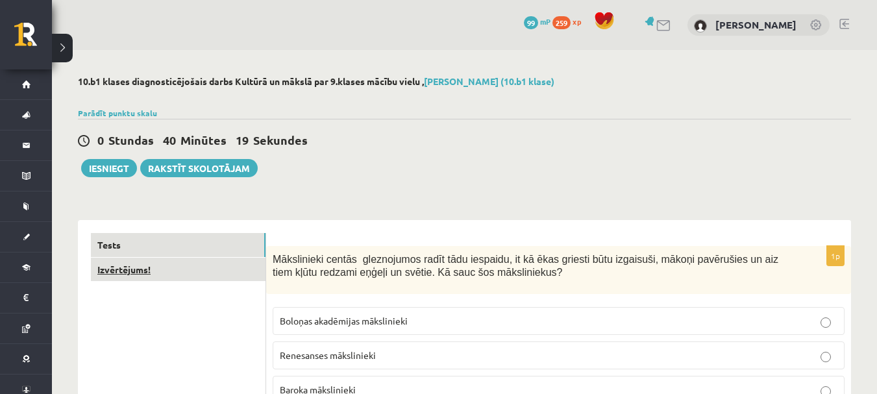
click at [196, 262] on link "Izvērtējums!" at bounding box center [178, 270] width 175 height 24
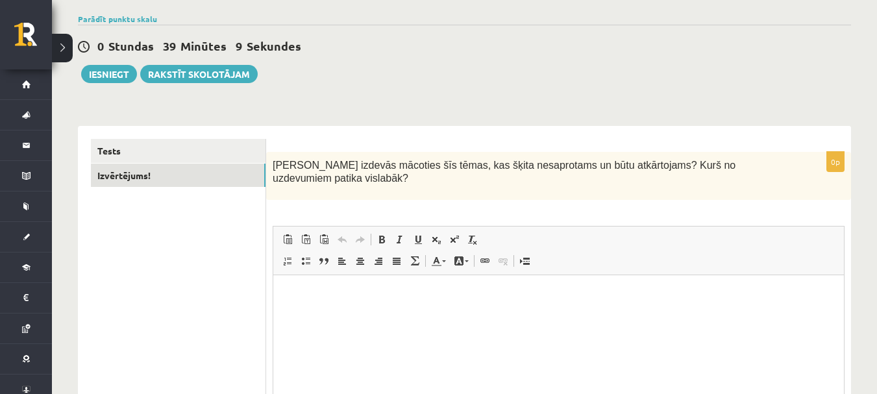
click at [488, 310] on html at bounding box center [558, 295] width 571 height 40
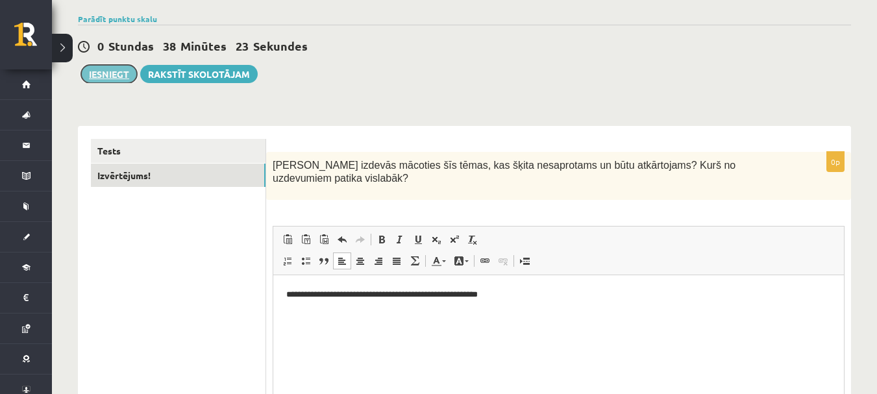
click at [118, 73] on button "Iesniegt" at bounding box center [109, 74] width 56 height 18
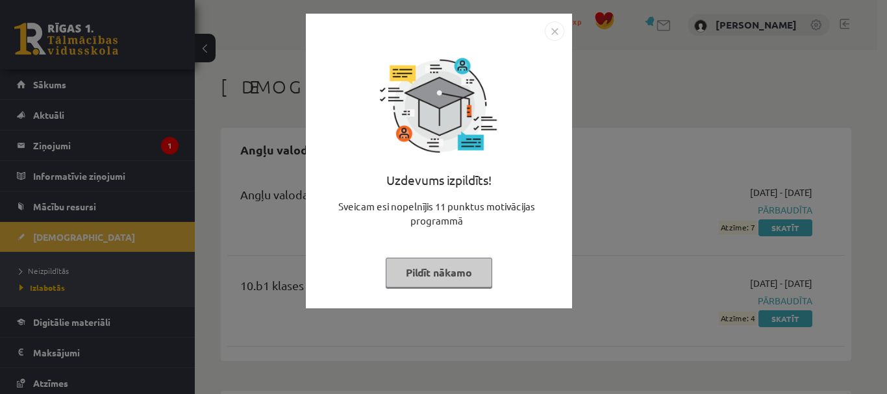
click at [554, 29] on img "Close" at bounding box center [554, 30] width 19 height 19
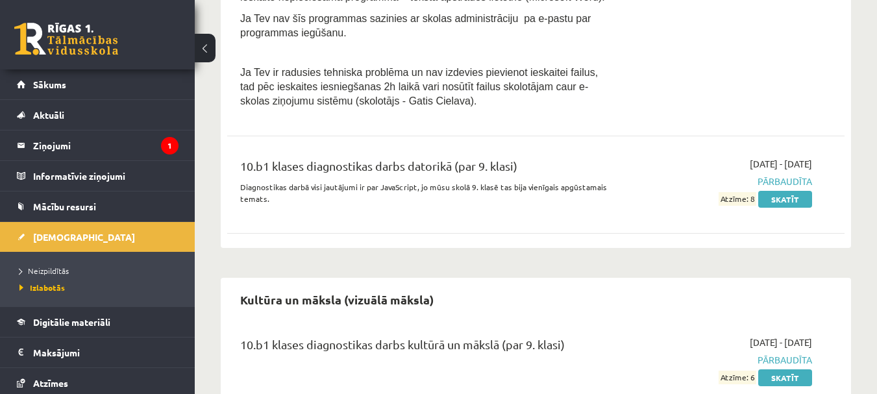
scroll to position [909, 0]
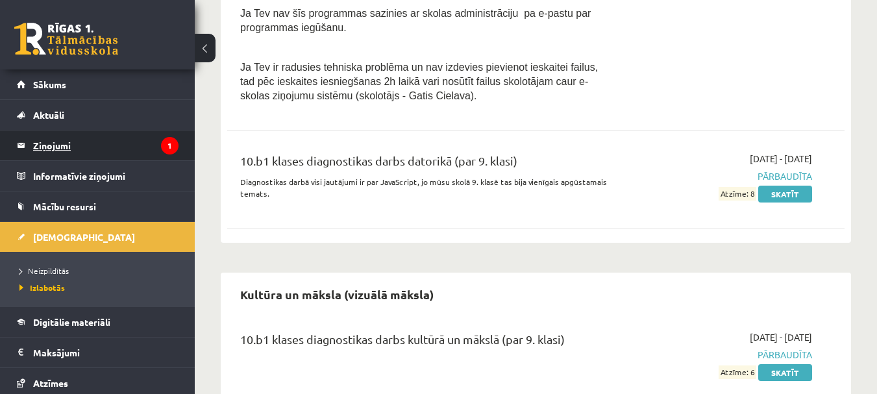
click at [75, 151] on legend "Ziņojumi 1" at bounding box center [105, 146] width 145 height 30
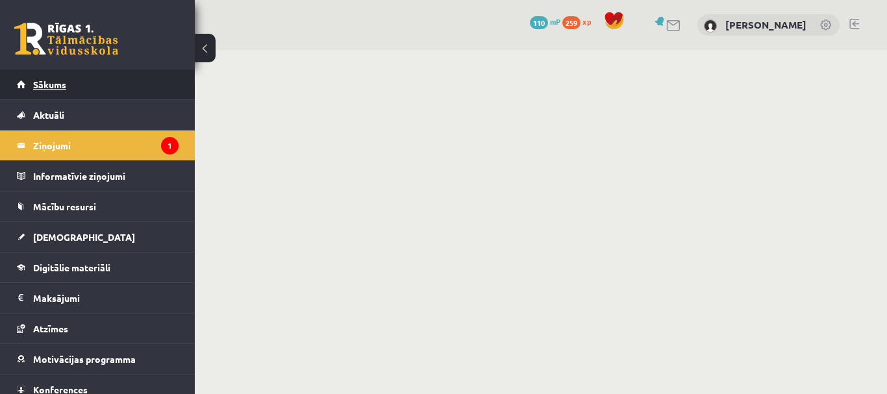
click at [62, 81] on span "Sākums" at bounding box center [49, 85] width 33 height 12
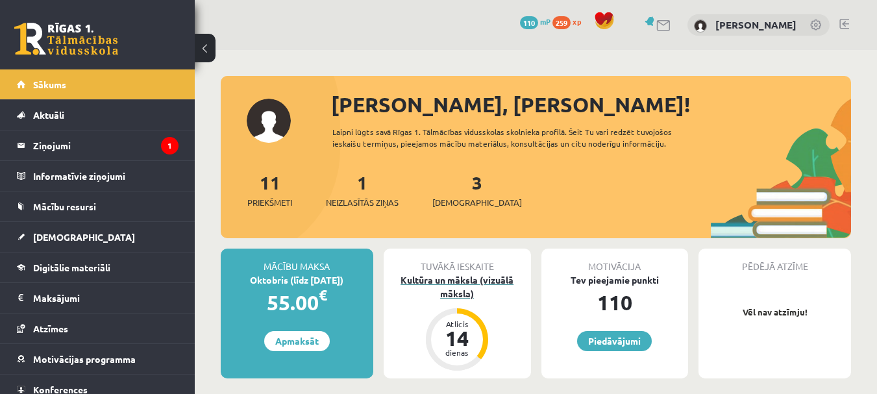
click at [436, 281] on div "Kultūra un māksla (vizuālā māksla)" at bounding box center [457, 286] width 147 height 27
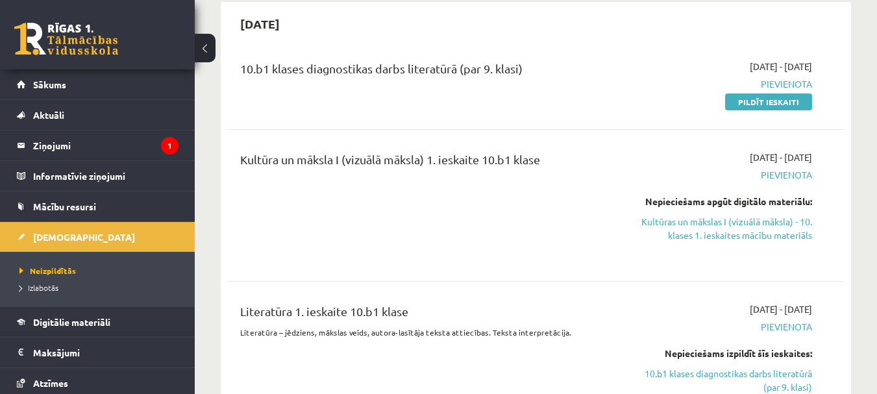
scroll to position [519, 0]
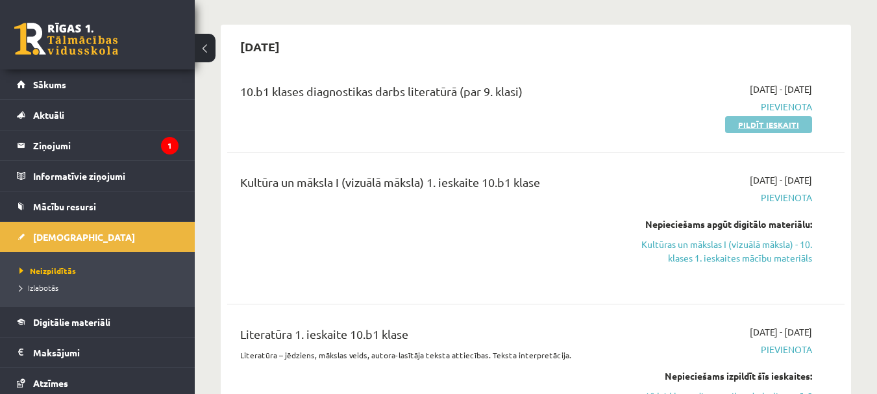
click at [753, 129] on link "Pildīt ieskaiti" at bounding box center [768, 124] width 87 height 17
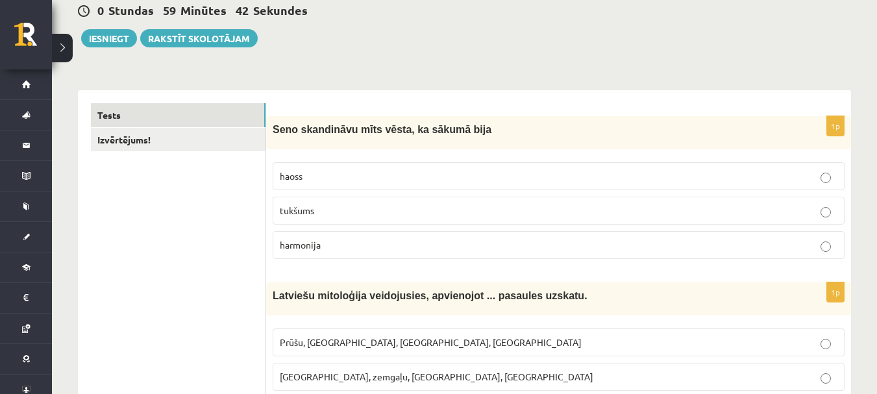
scroll to position [195, 0]
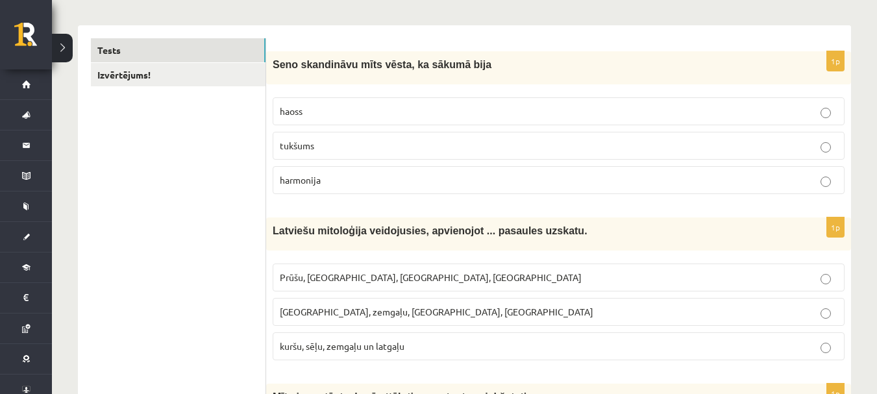
click at [505, 146] on p "tukšums" at bounding box center [559, 146] width 558 height 14
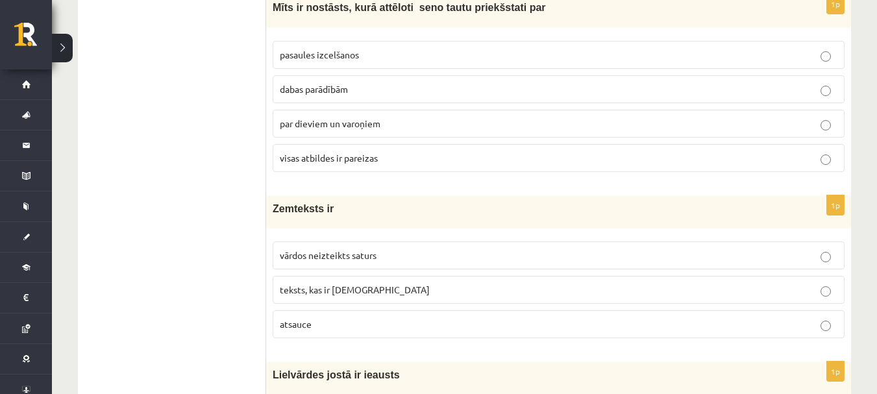
scroll to position [649, 0]
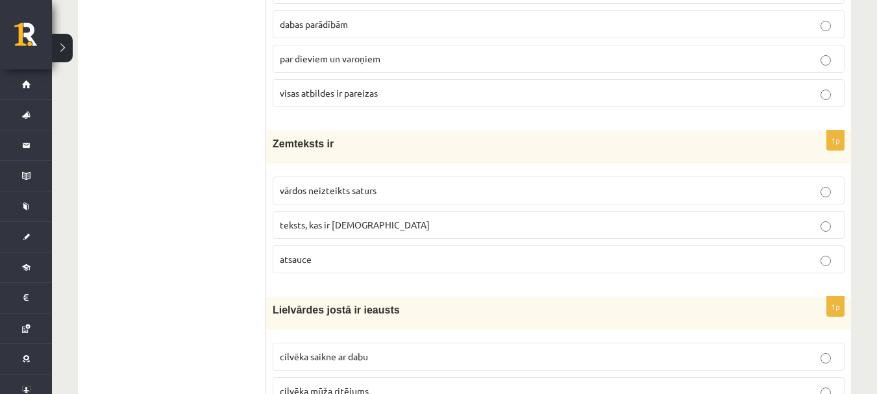
click at [402, 227] on p "teksts, kas ir [DEMOGRAPHIC_DATA]" at bounding box center [559, 225] width 558 height 14
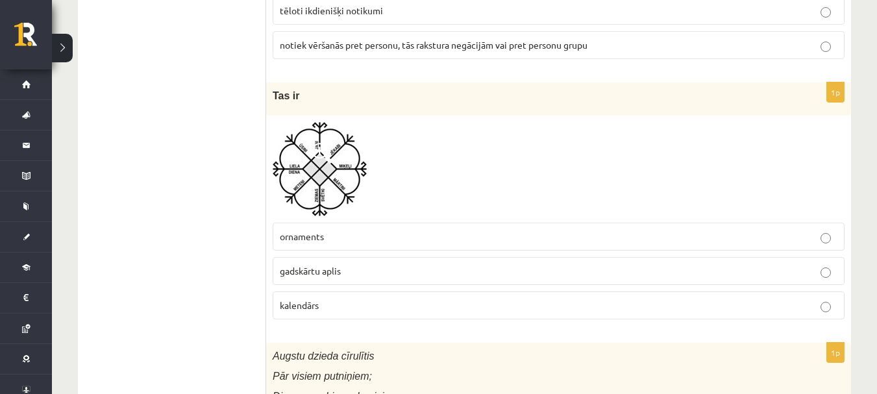
scroll to position [1363, 0]
click at [333, 181] on img at bounding box center [320, 168] width 94 height 94
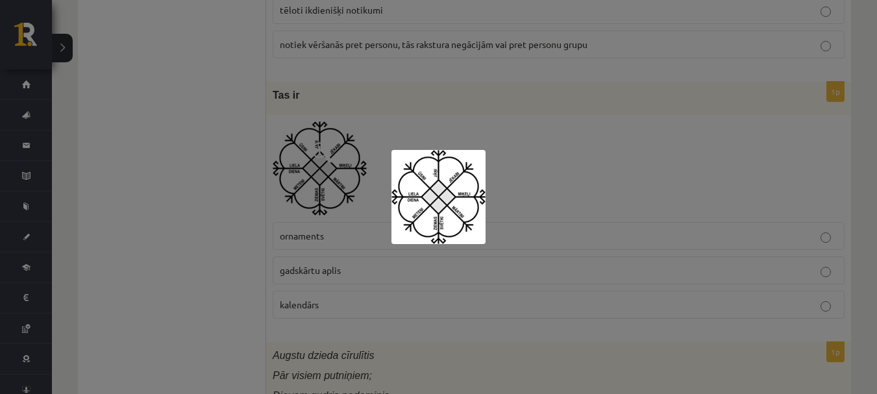
click at [549, 173] on div at bounding box center [438, 197] width 877 height 394
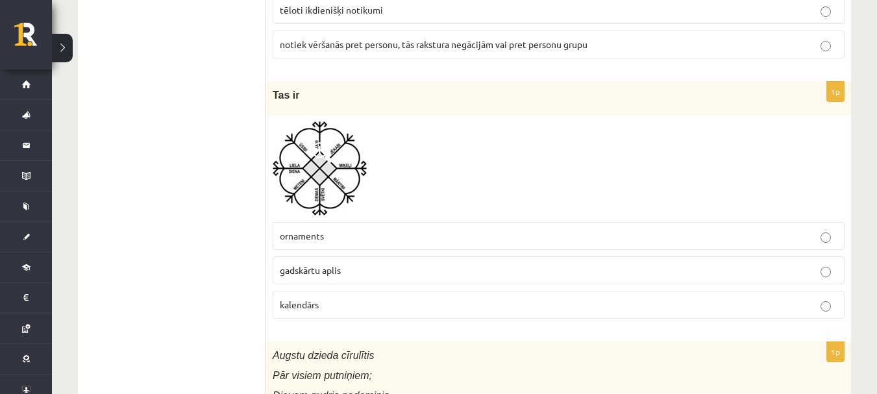
click at [411, 327] on div "1p Tas ir ornaments gadskārtu aplis kalendārs" at bounding box center [558, 205] width 585 height 247
click at [416, 323] on div "1p Tas ir ornaments gadskārtu aplis kalendārs" at bounding box center [558, 205] width 585 height 247
click at [446, 298] on p "kalendārs" at bounding box center [559, 305] width 558 height 14
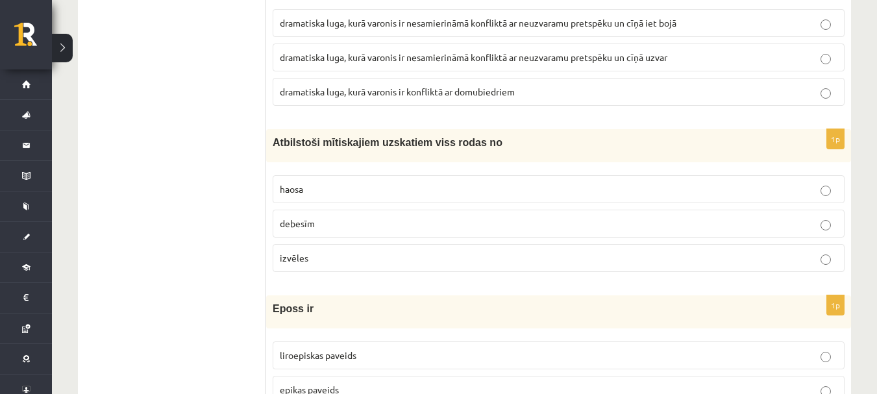
scroll to position [5151, 0]
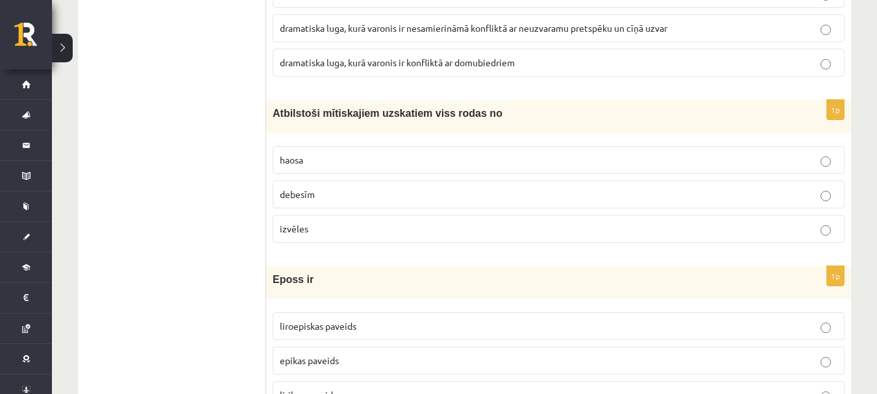
click at [342, 162] on p "haosa" at bounding box center [559, 160] width 558 height 14
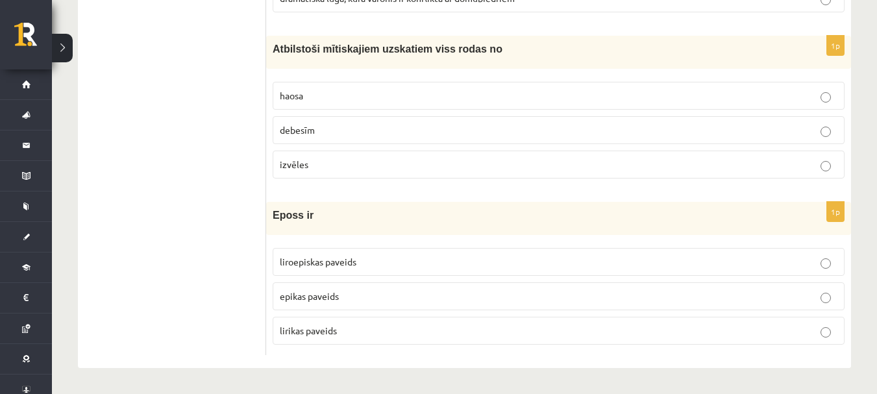
drag, startPoint x: 361, startPoint y: 295, endPoint x: 363, endPoint y: 256, distance: 39.7
click at [360, 294] on p "epikas paveids" at bounding box center [559, 297] width 558 height 14
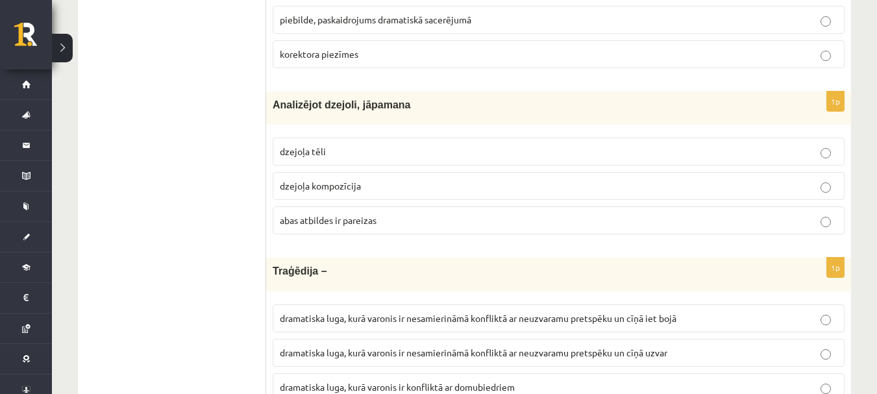
scroll to position [4892, 0]
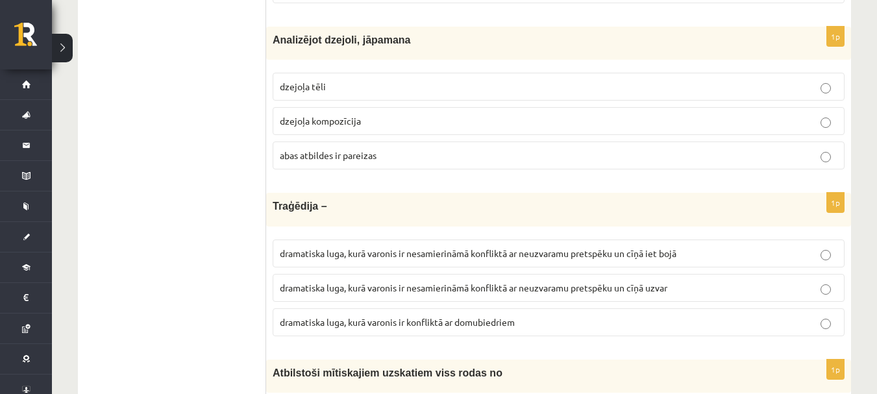
click at [342, 159] on span "abas atbildes ir pareizas" at bounding box center [328, 155] width 97 height 12
click at [511, 251] on span "dramatiska luga, kurā varonis ir nesamierināmā konfliktā ar neuzvaramu pretspēk…" at bounding box center [478, 253] width 397 height 12
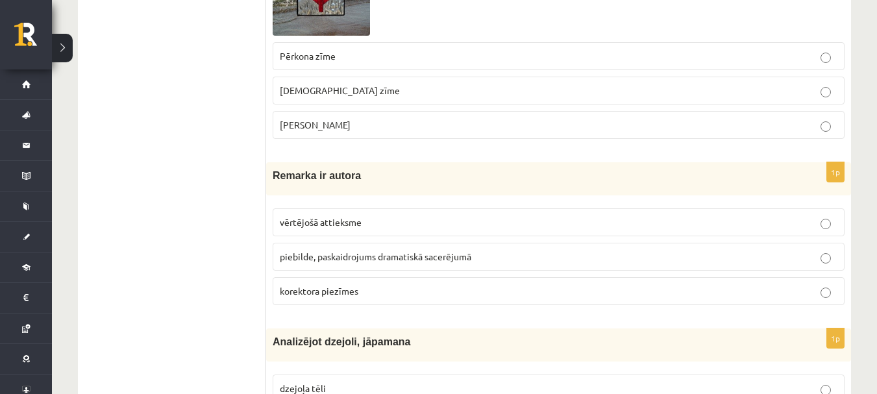
scroll to position [4567, 0]
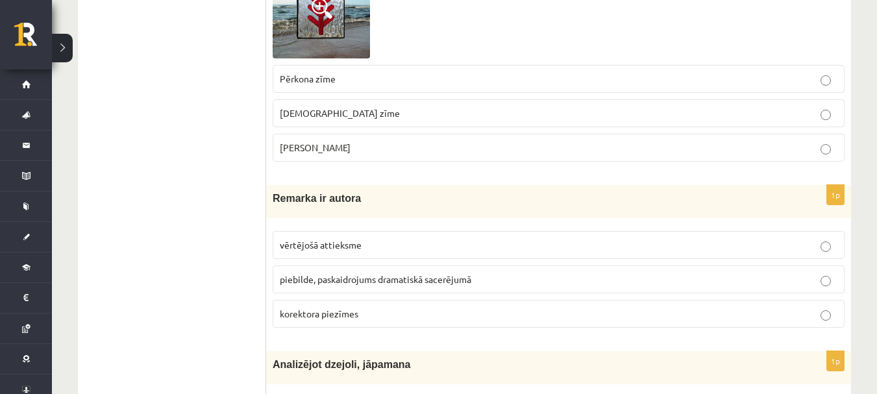
click at [358, 81] on p "Pērkona zīme" at bounding box center [559, 79] width 558 height 14
click at [383, 282] on span "piebilde, paskaidrojums dramatiskā sacerējumā" at bounding box center [376, 279] width 192 height 12
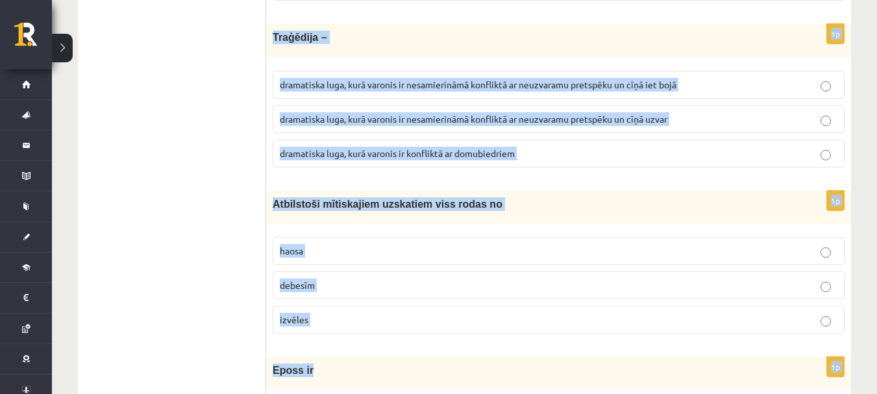
scroll to position [5216, 0]
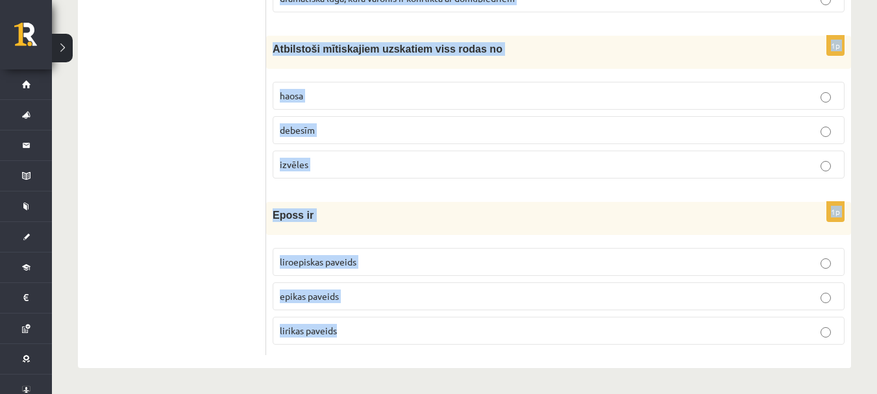
drag, startPoint x: 270, startPoint y: 107, endPoint x: 886, endPoint y: 419, distance: 690.8
copy form "Seno skandināvu mīts vēsta, ka sākumā bija haoss tukšums harmonija 1p Latviešu …"
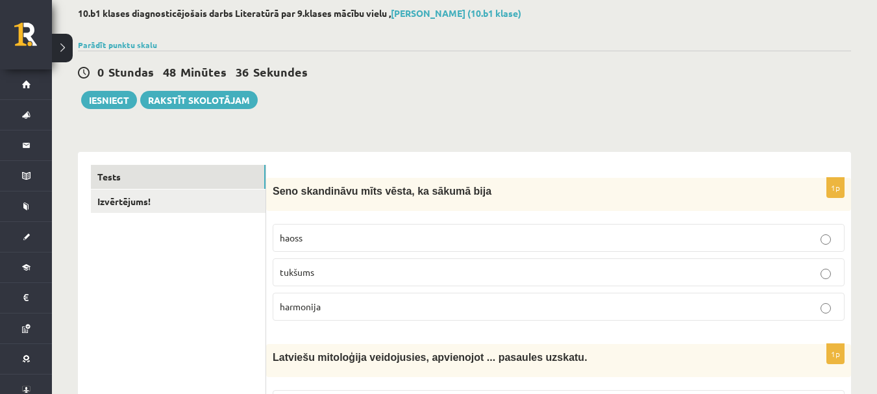
scroll to position [130, 0]
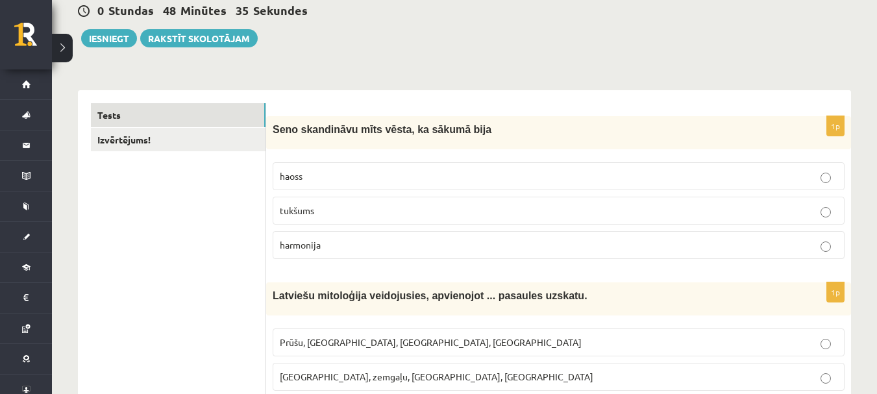
click at [498, 170] on p "haoss" at bounding box center [559, 176] width 558 height 14
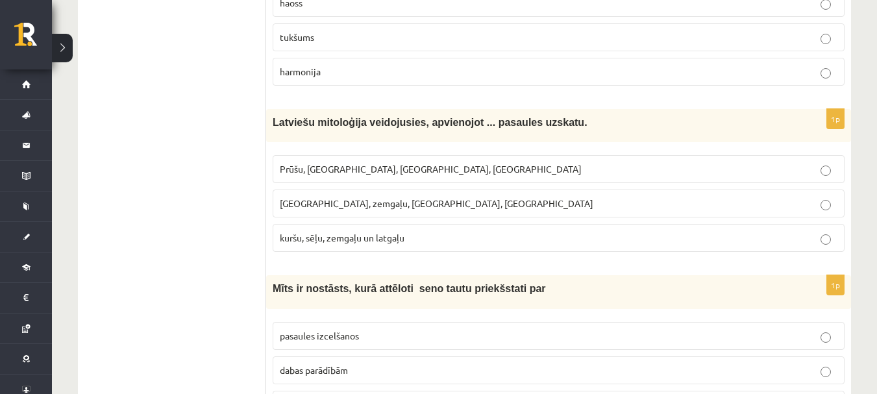
scroll to position [325, 0]
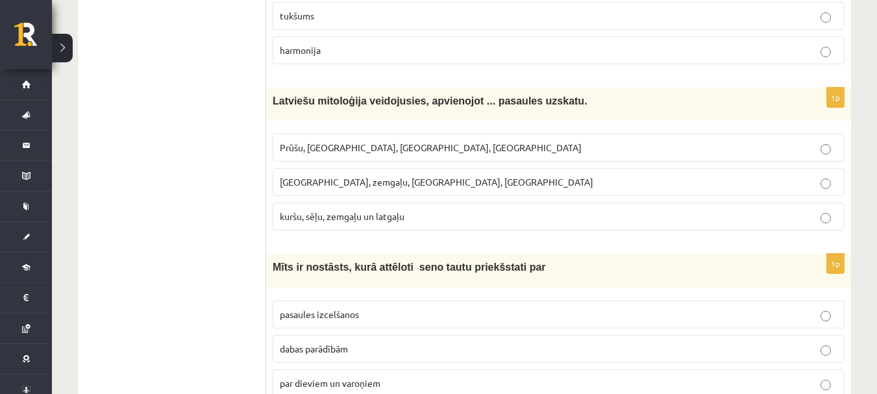
click at [495, 184] on p "Kuršu, zemgaļu, latgaļu, prūšu" at bounding box center [559, 182] width 558 height 14
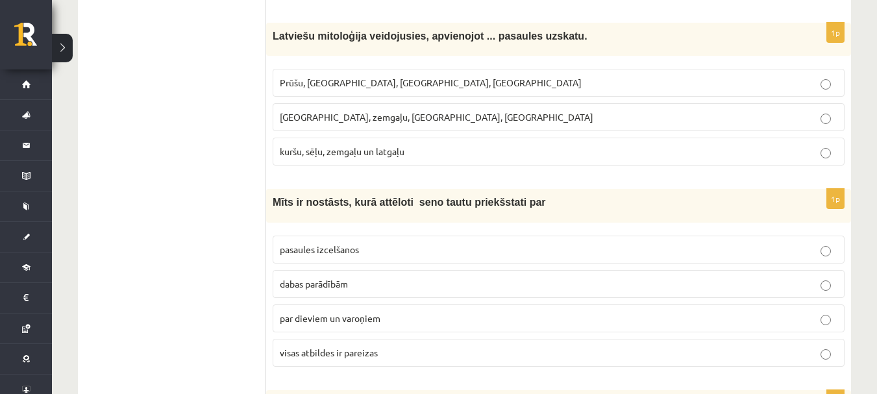
scroll to position [454, 0]
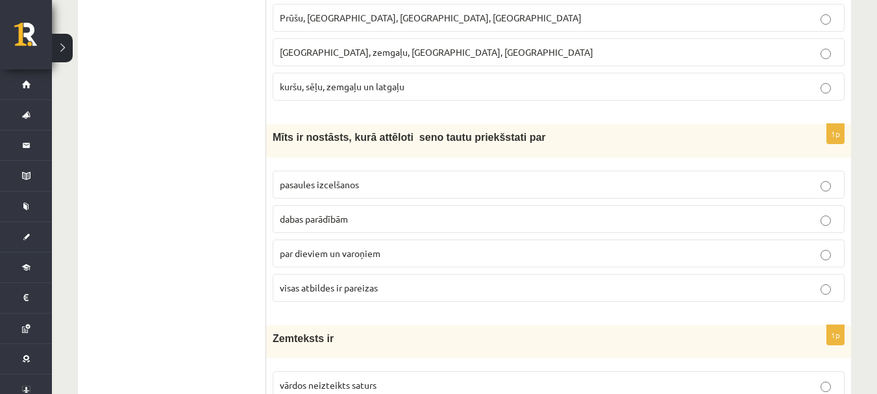
click at [356, 293] on span "visas atbildes ir pareizas" at bounding box center [329, 288] width 98 height 12
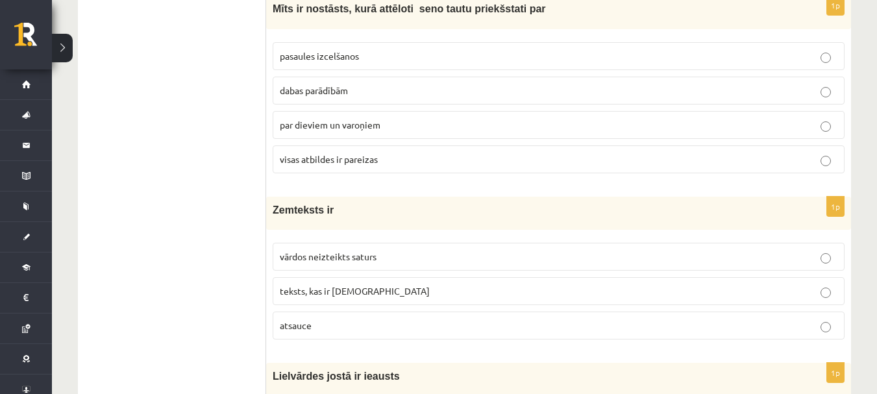
scroll to position [584, 0]
click at [330, 258] on span "vārdos neizteikts saturs" at bounding box center [328, 255] width 97 height 12
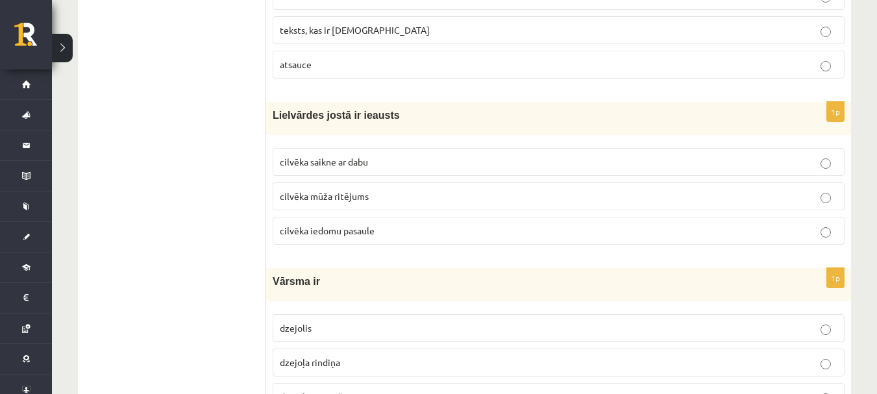
scroll to position [909, 0]
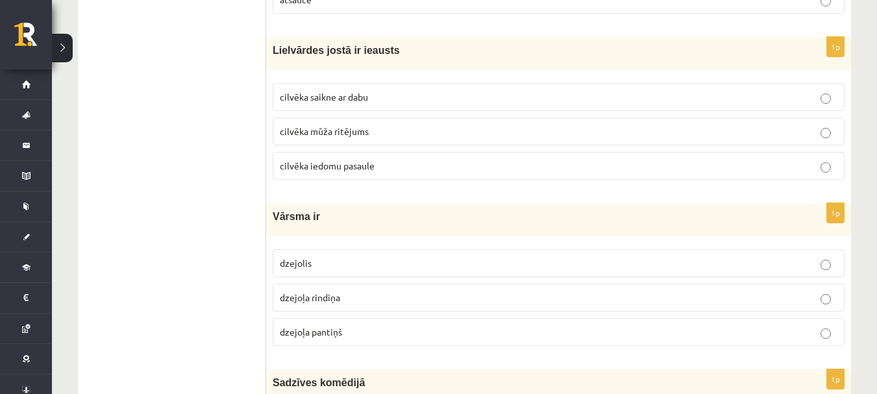
click at [393, 130] on p "cilvēka mūža ritējums" at bounding box center [559, 132] width 558 height 14
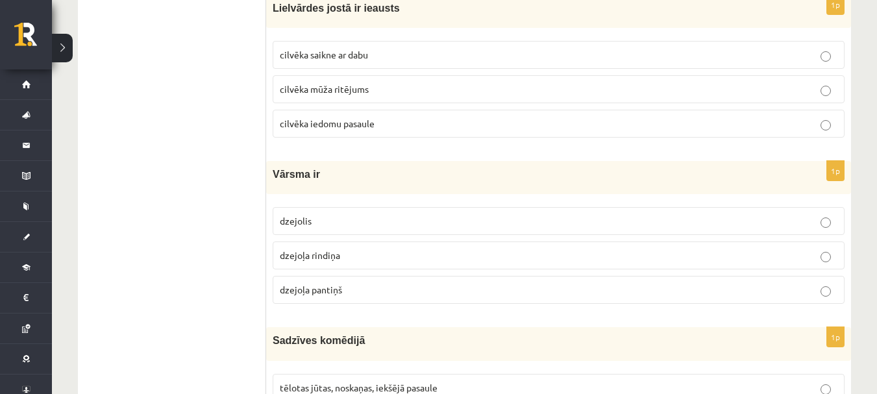
scroll to position [974, 0]
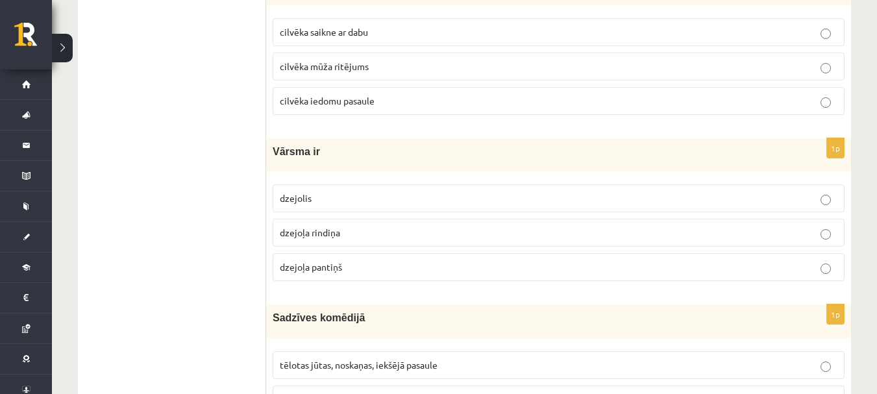
click at [361, 224] on label "dzejoļa rindiņa" at bounding box center [559, 233] width 572 height 28
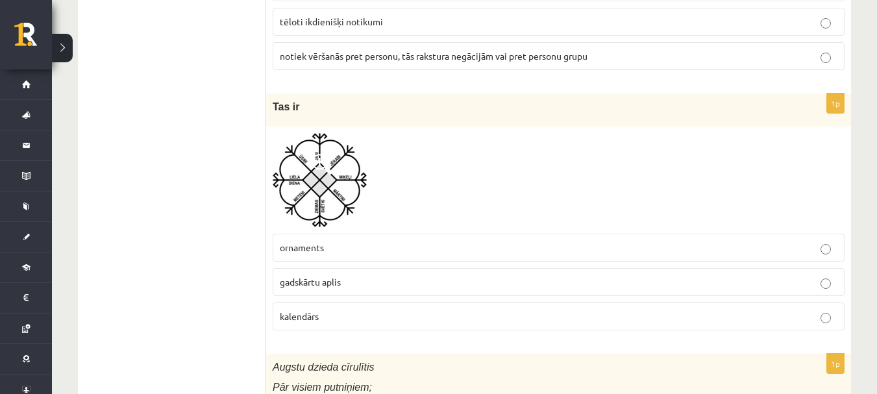
scroll to position [1363, 0]
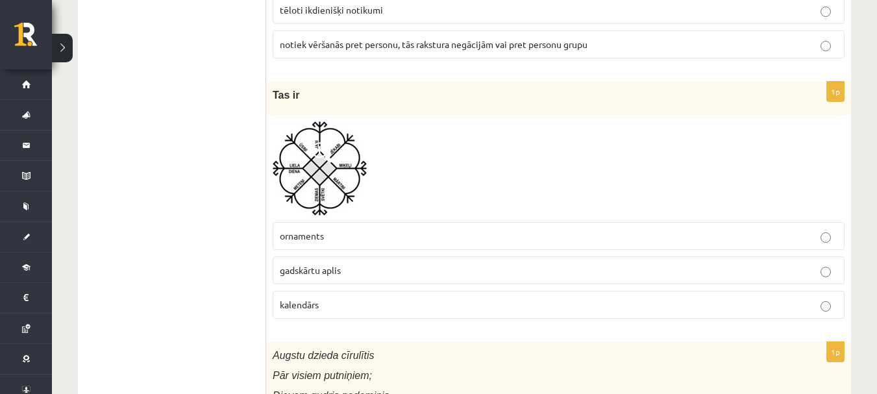
click at [410, 244] on label "ornaments" at bounding box center [559, 236] width 572 height 28
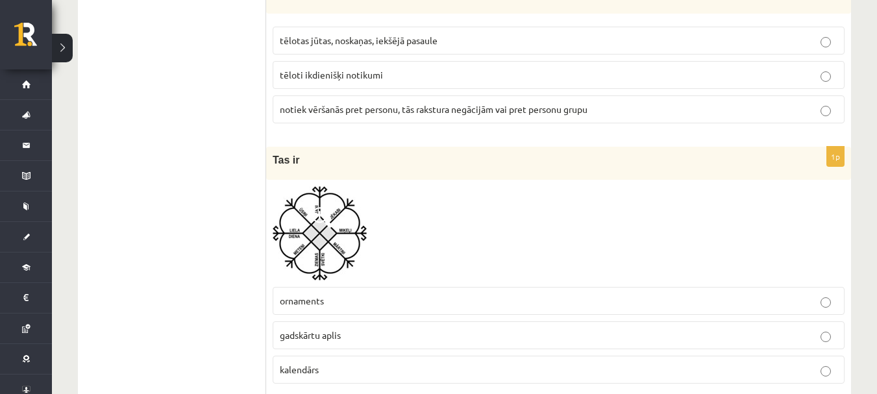
click at [334, 75] on span "tēloti ikdienišķi notikumi" at bounding box center [331, 75] width 103 height 12
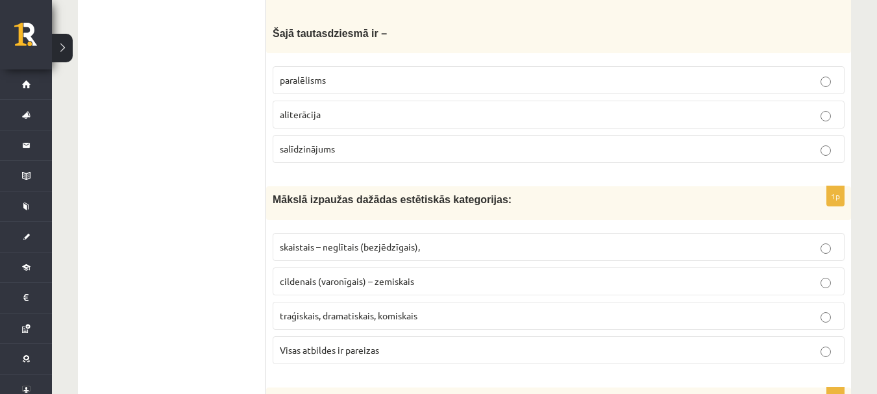
scroll to position [1818, 0]
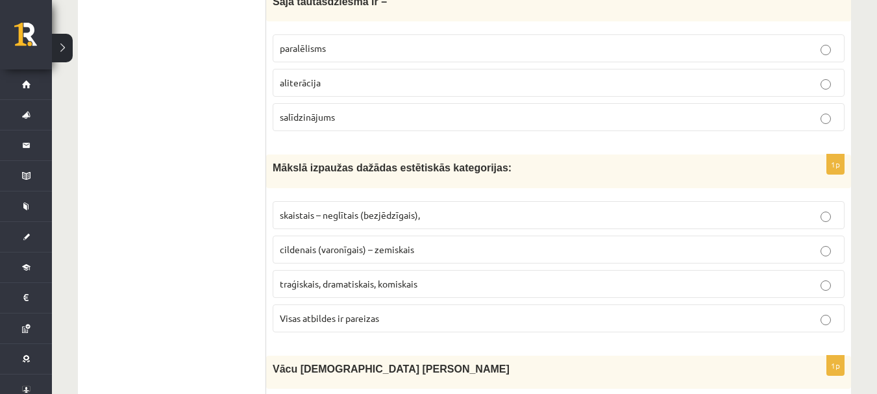
click at [295, 53] on span "paralēlisms" at bounding box center [303, 48] width 46 height 12
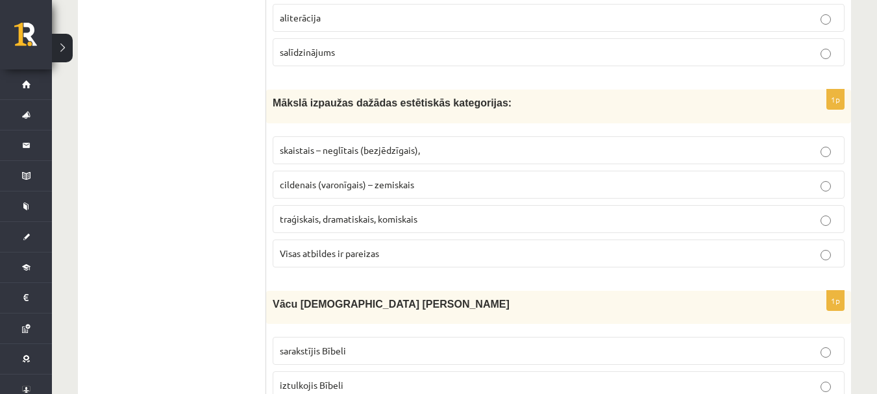
click at [413, 241] on label "Visas atbildes ir pareizas" at bounding box center [559, 254] width 572 height 28
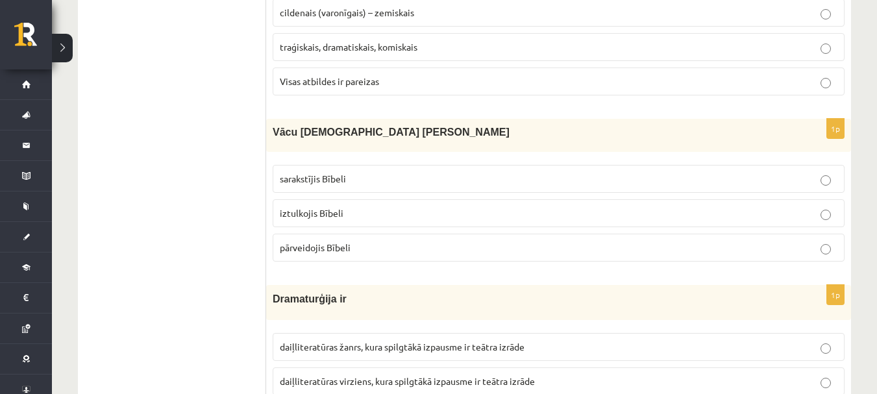
scroll to position [2078, 0]
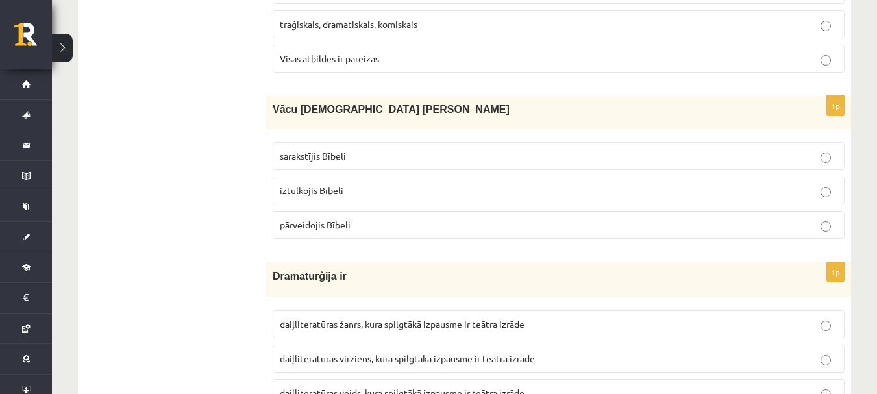
click at [314, 183] on label "iztulkojis Bībeli" at bounding box center [559, 191] width 572 height 28
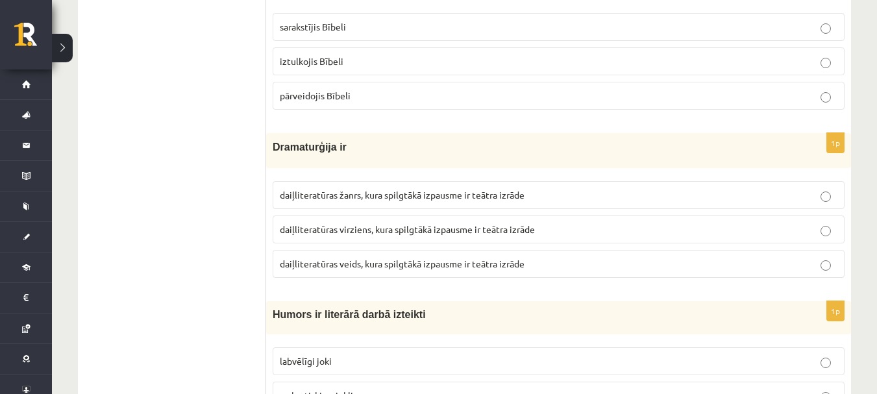
scroll to position [2208, 0]
click at [379, 269] on span "daiļliteratūras veids, kura spilgtākā izpausme ir teātra izrāde" at bounding box center [402, 263] width 245 height 12
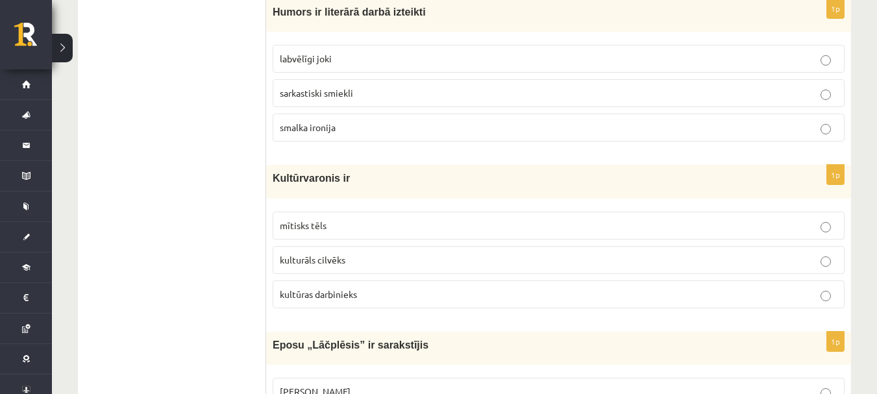
scroll to position [2532, 0]
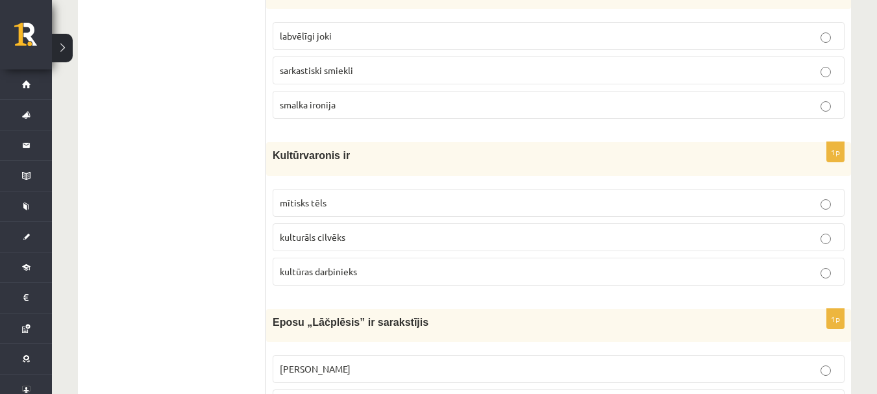
click at [328, 199] on p "mītisks tēls" at bounding box center [559, 203] width 558 height 14
click at [438, 32] on p "labvēlīgi joki" at bounding box center [559, 36] width 558 height 14
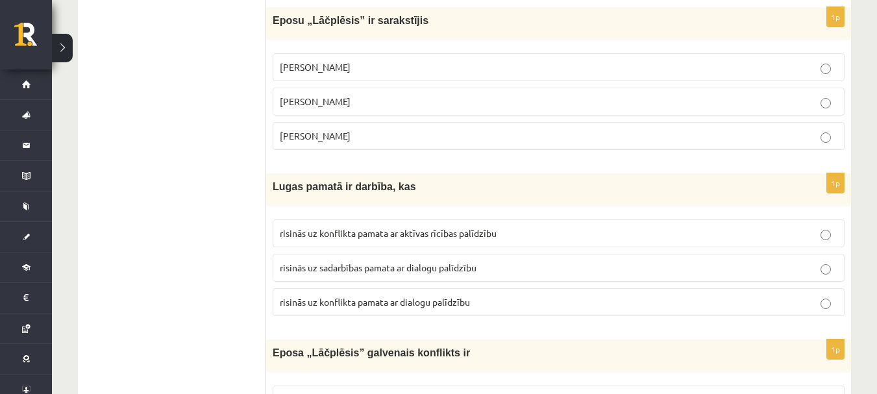
scroll to position [2857, 0]
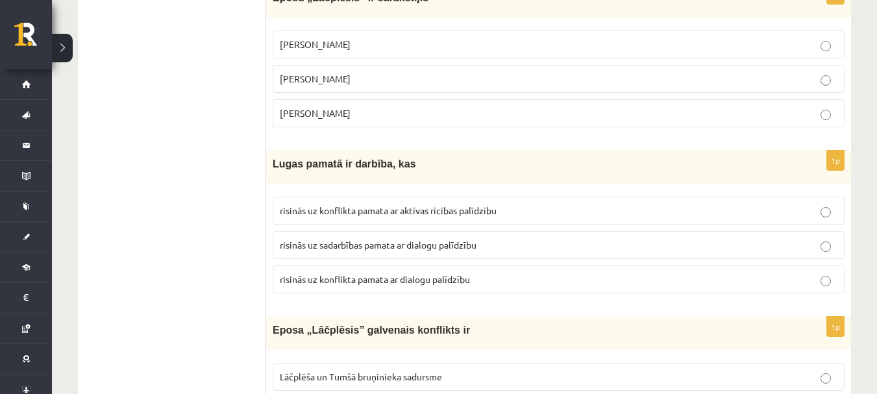
click at [316, 84] on span "Andrejs Pumpurs" at bounding box center [315, 79] width 71 height 12
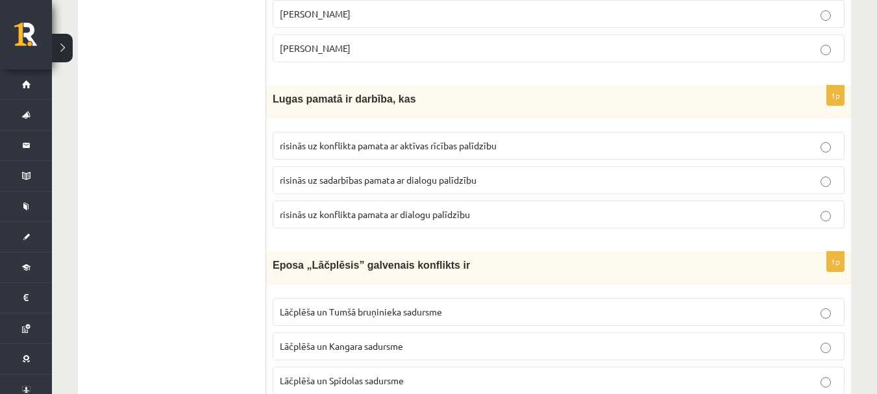
click at [363, 214] on span "risinās uz konflikta pamata ar dialogu palīdzību" at bounding box center [375, 214] width 190 height 12
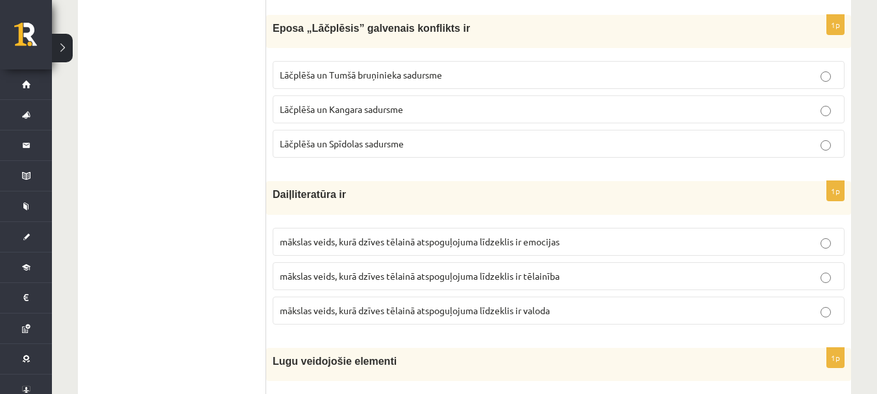
scroll to position [3181, 0]
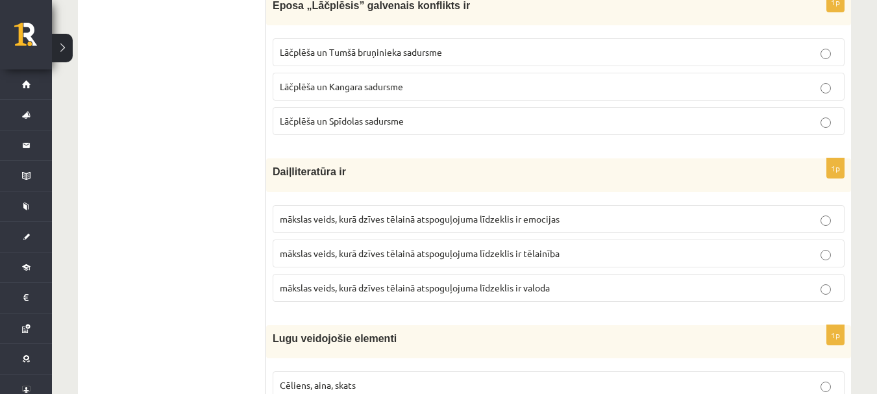
click at [525, 312] on div "1p Daiļliteratūra ir mākslas veids, kurā dzīves tēlainā atspoguļojuma līdzeklis…" at bounding box center [558, 234] width 585 height 153
click at [669, 290] on p "mākslas veids, kurā dzīves tēlainā atspoguļojuma līdzeklis ir valoda" at bounding box center [559, 288] width 558 height 14
click at [579, 47] on p "Lāčplēša un Tumšā bruņinieka sadursme" at bounding box center [559, 52] width 558 height 14
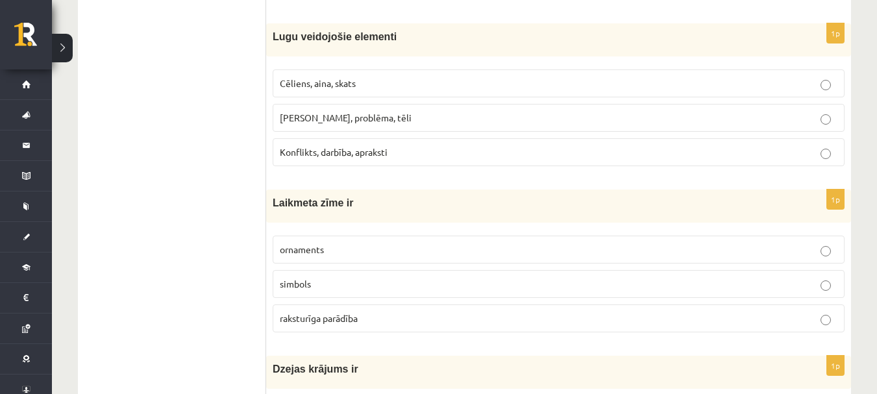
scroll to position [3506, 0]
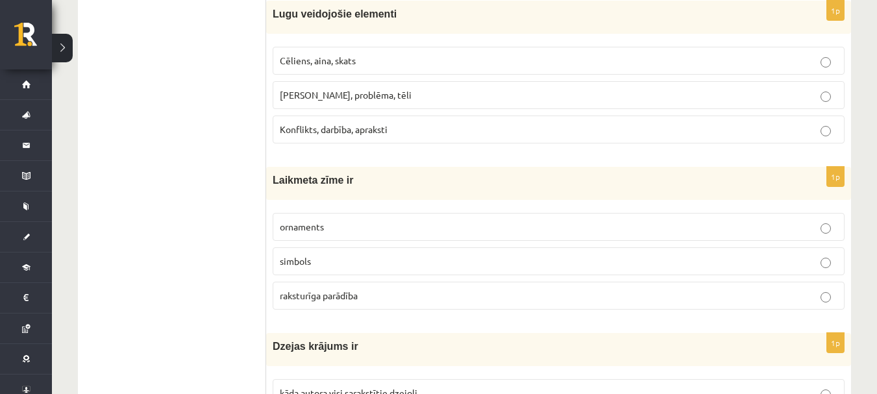
click at [358, 57] on p "Cēliens, aina, skats" at bounding box center [559, 61] width 558 height 14
click at [406, 293] on p "raksturīga parādība" at bounding box center [559, 296] width 558 height 14
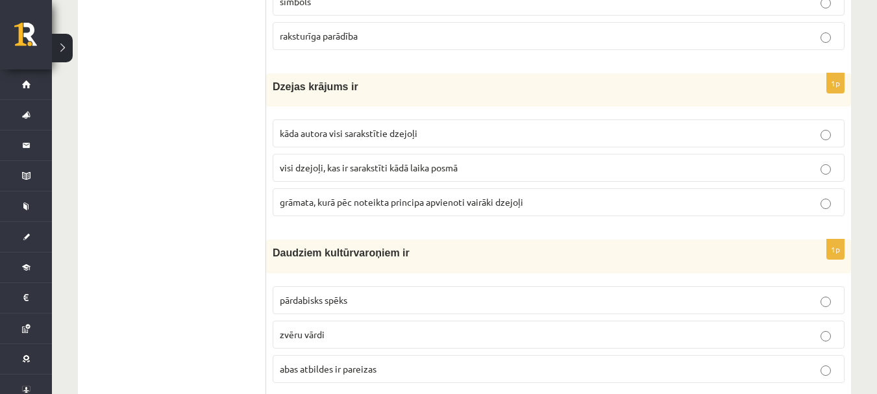
scroll to position [3831, 0]
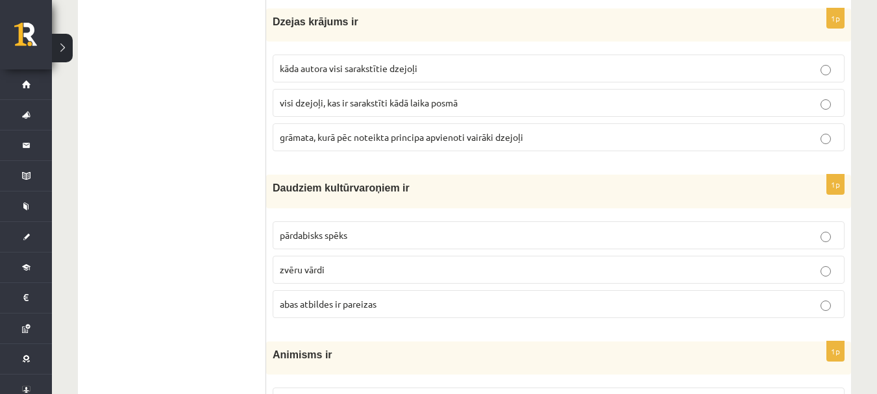
click at [479, 301] on p "abas atbildes ir pareizas" at bounding box center [559, 304] width 558 height 14
click at [482, 131] on label "grāmata, kurā pēc noteikta principa apvienoti vairāki dzejoļi" at bounding box center [559, 137] width 572 height 28
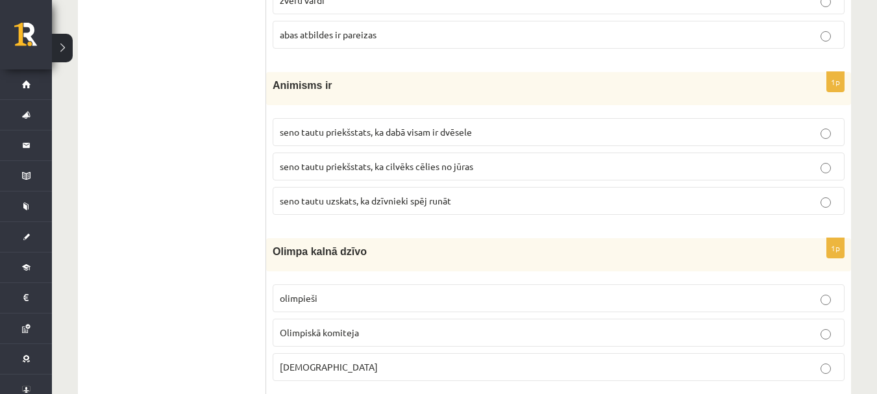
scroll to position [4155, 0]
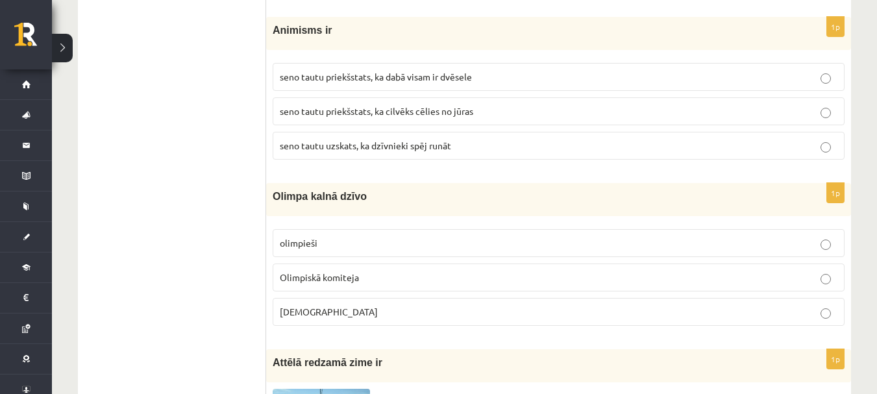
click at [412, 311] on p "Dievi" at bounding box center [559, 312] width 558 height 14
click at [480, 80] on p "seno tautu priekšstats, ka dabā visam ir dvēsele" at bounding box center [559, 77] width 558 height 14
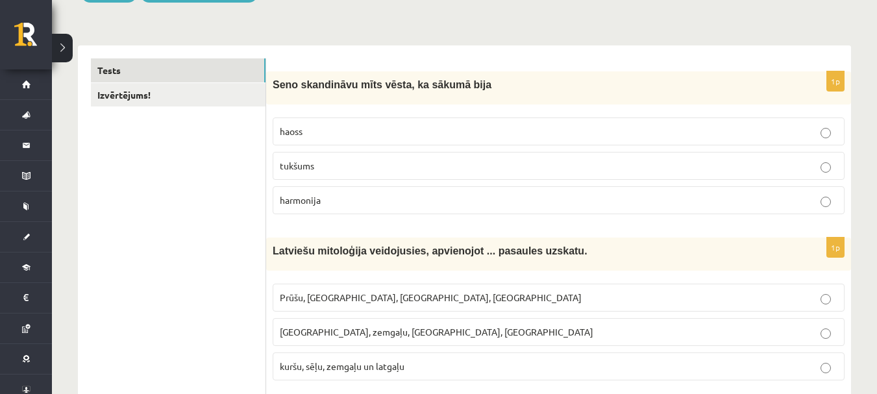
scroll to position [0, 0]
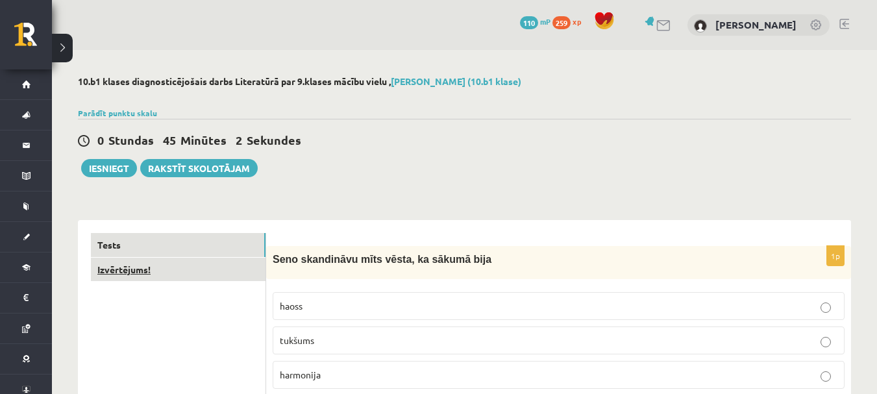
click at [186, 262] on link "Izvērtējums!" at bounding box center [178, 270] width 175 height 24
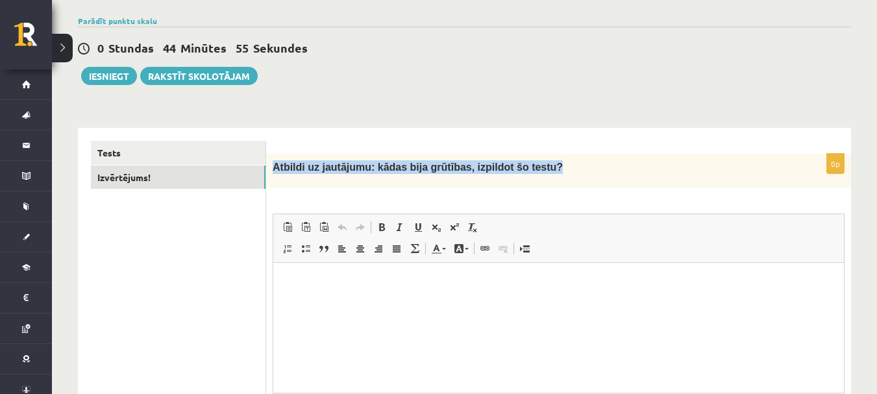
drag, startPoint x: 275, startPoint y: 166, endPoint x: 591, endPoint y: 140, distance: 318.0
click at [591, 140] on div "0p Atbildi uz jautājumu: kādas bija grūtības, izpildot šo testu? Rich Text Edit…" at bounding box center [558, 312] width 585 height 369
copy span "Atbildi uz jautājumu: kādas bija grūtības, izpildot šo testu?"
drag, startPoint x: 558, startPoint y: 257, endPoint x: 560, endPoint y: 196, distance: 61.0
click at [560, 260] on span "Панели инструментов редактора Вставить Комбинация клавиш Ctrl+V Вставить только…" at bounding box center [558, 238] width 571 height 49
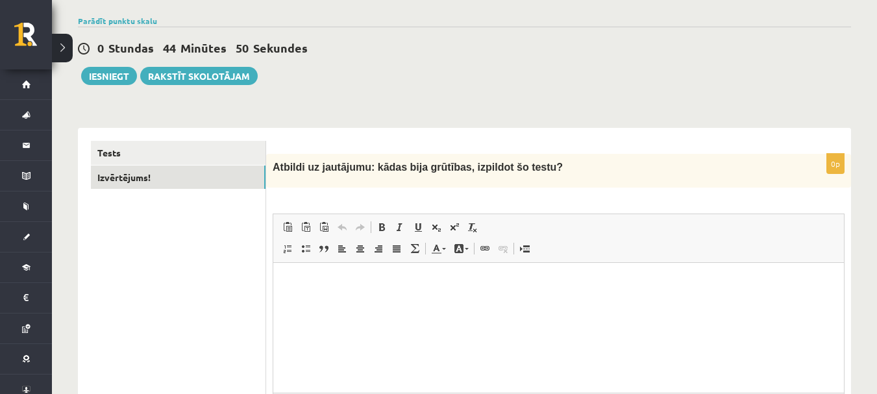
click at [491, 193] on div "0p Atbildi uz jautājumu: kādas bija grūtības, izpildot šo testu? Rich Text Edit…" at bounding box center [558, 319] width 585 height 330
click at [509, 290] on html at bounding box center [558, 283] width 571 height 40
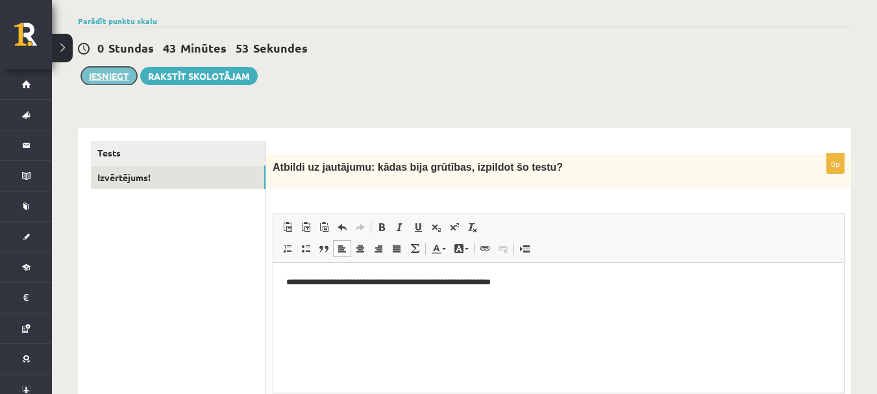
click at [119, 76] on button "Iesniegt" at bounding box center [109, 76] width 56 height 18
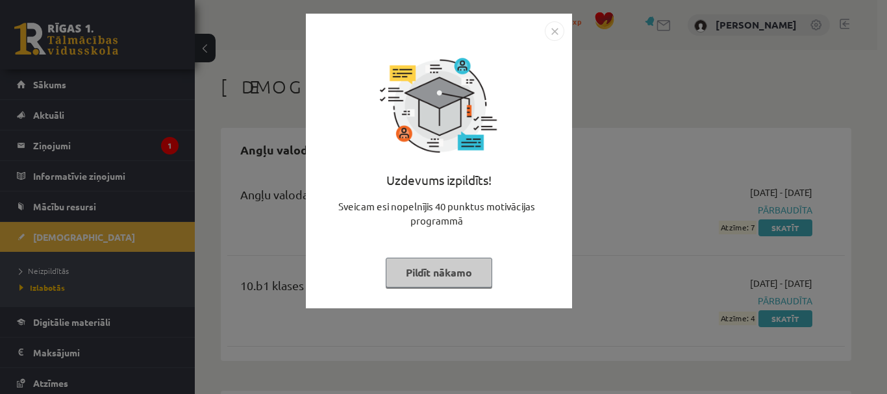
click at [446, 268] on button "Pildīt nākamo" at bounding box center [439, 273] width 106 height 30
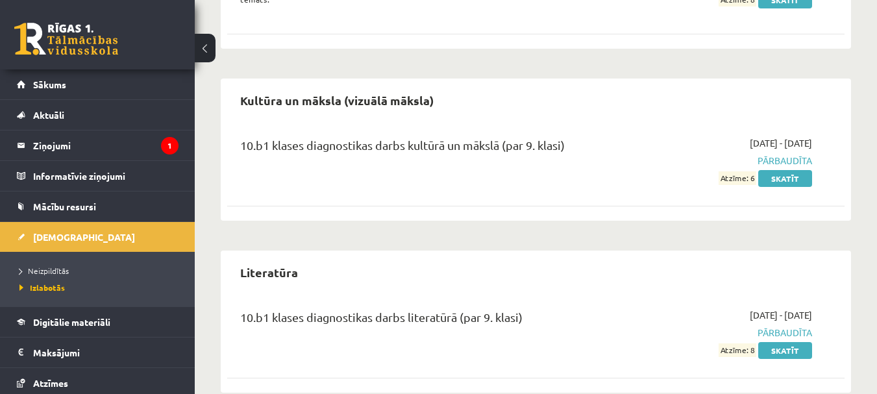
scroll to position [1128, 0]
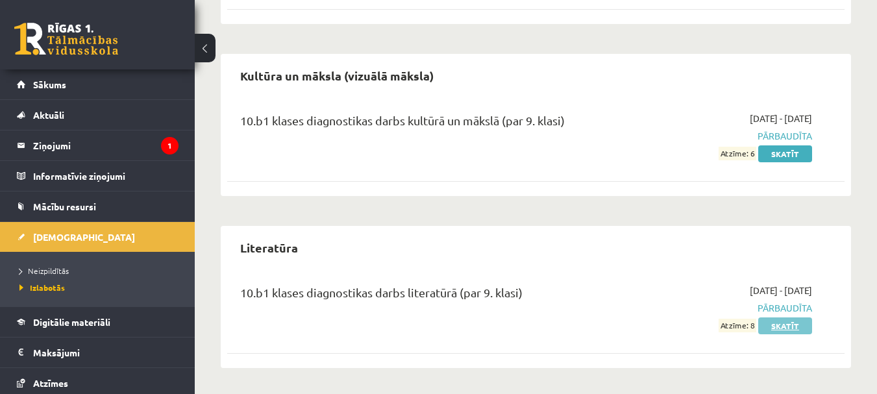
click at [790, 326] on link "Skatīt" at bounding box center [785, 325] width 54 height 17
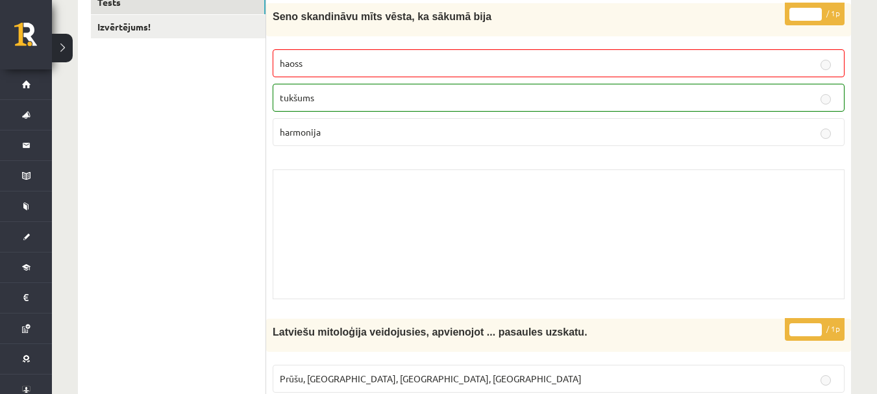
scroll to position [195, 0]
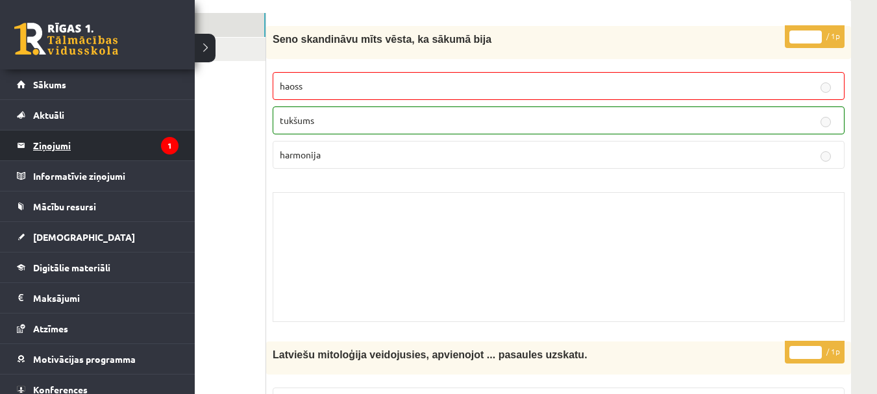
click at [20, 153] on link "Ziņojumi 1" at bounding box center [98, 146] width 162 height 30
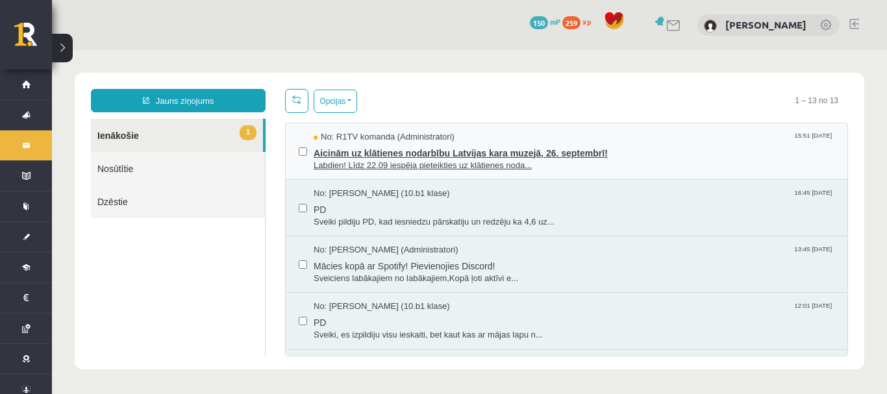
click at [753, 145] on span "Aicinām uz klātienes nodarbību Latvijas kara muzejā, 26. septembrī!" at bounding box center [574, 151] width 521 height 16
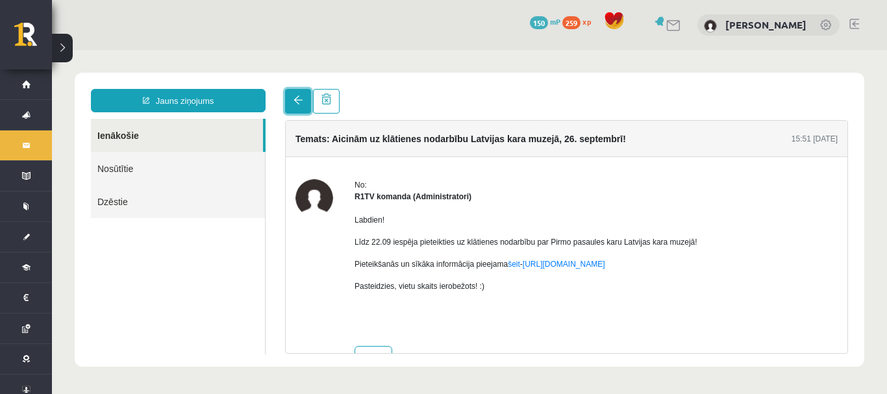
click at [286, 105] on link at bounding box center [298, 101] width 26 height 25
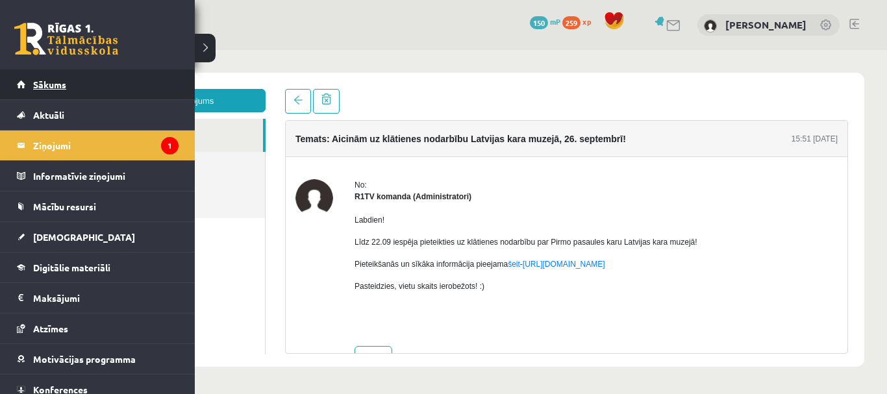
click at [51, 86] on span "Sākums" at bounding box center [49, 85] width 33 height 12
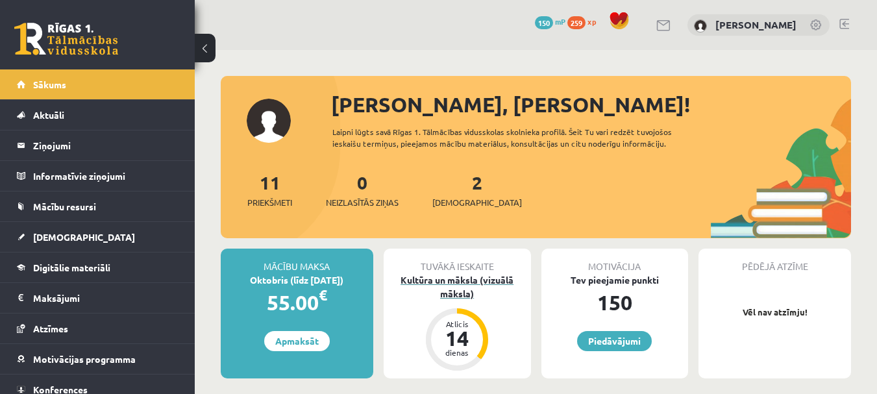
click at [473, 282] on div "Kultūra un māksla (vizuālā māksla)" at bounding box center [457, 286] width 147 height 27
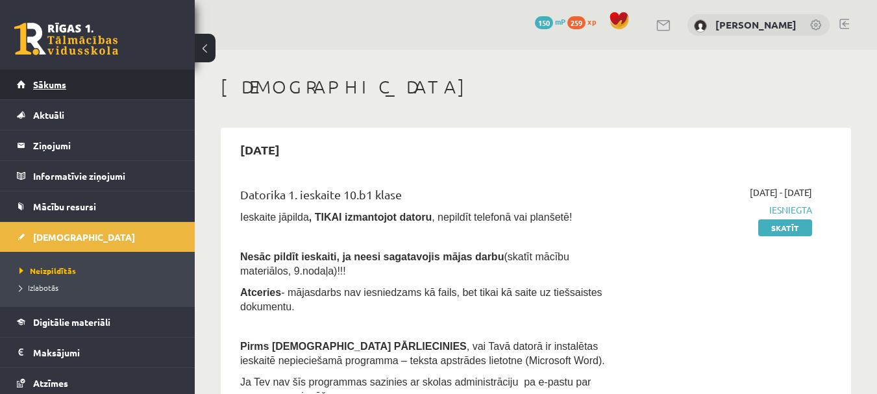
click at [102, 79] on link "Sākums" at bounding box center [98, 84] width 162 height 30
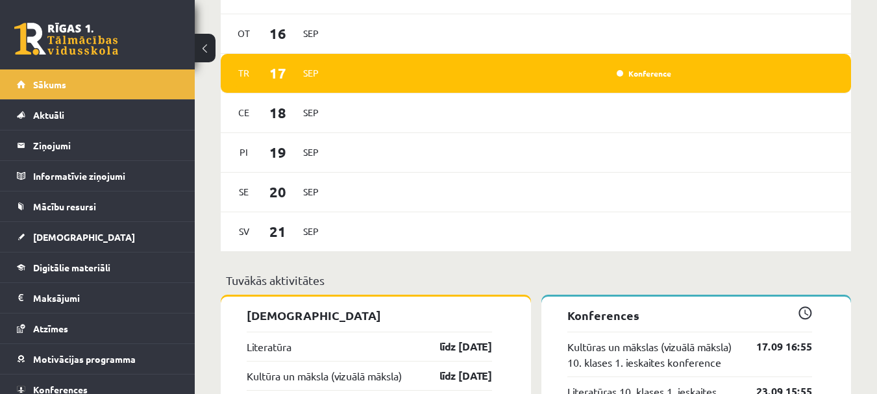
scroll to position [836, 0]
